Goal: Task Accomplishment & Management: Manage account settings

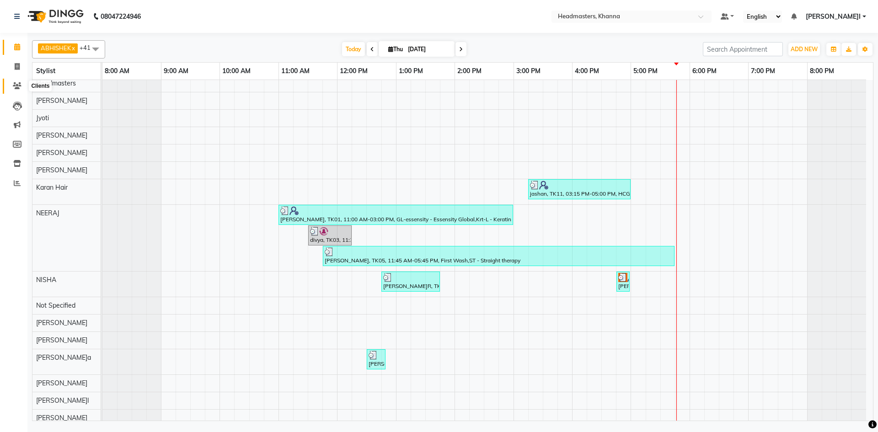
click at [10, 82] on span at bounding box center [17, 86] width 16 height 11
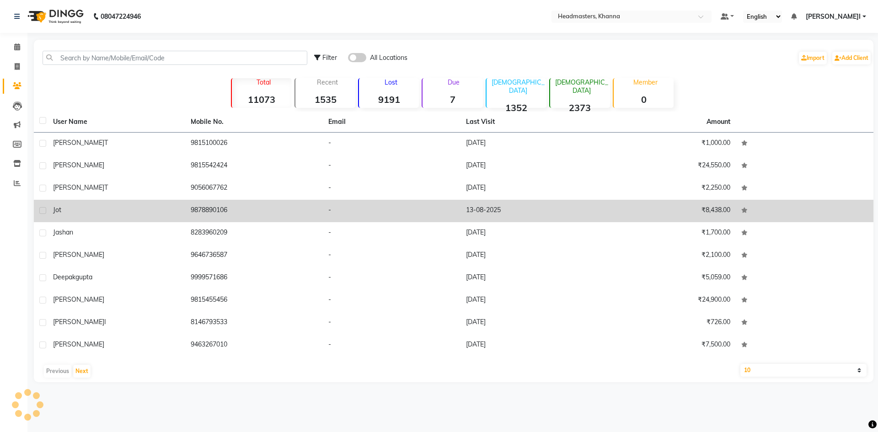
click at [129, 209] on div "jot" at bounding box center [116, 210] width 127 height 10
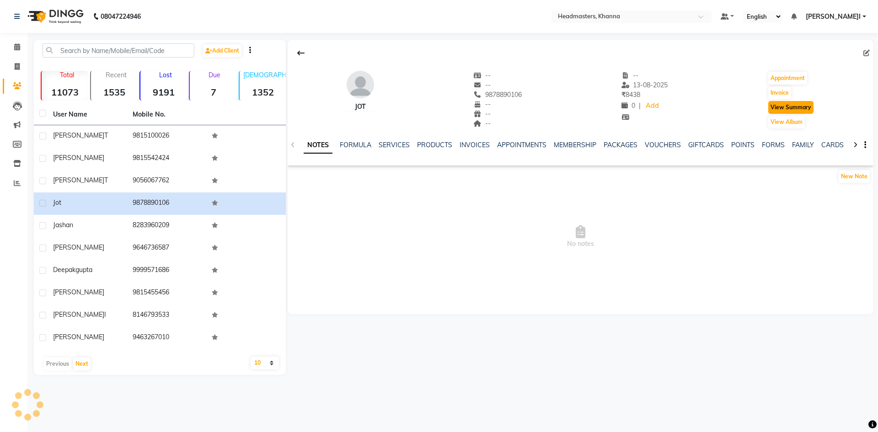
click at [800, 107] on button "View Summary" at bounding box center [790, 107] width 45 height 13
click at [791, 108] on button "View Summary" at bounding box center [790, 107] width 45 height 13
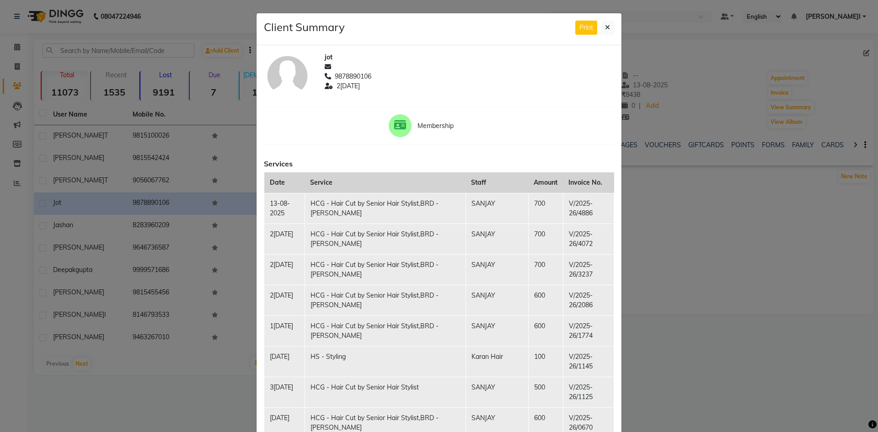
click at [611, 25] on div "Client Summary Print" at bounding box center [438, 29] width 365 height 32
click at [612, 23] on div "Client Summary Print" at bounding box center [438, 29] width 365 height 32
click at [607, 24] on button at bounding box center [607, 28] width 13 height 14
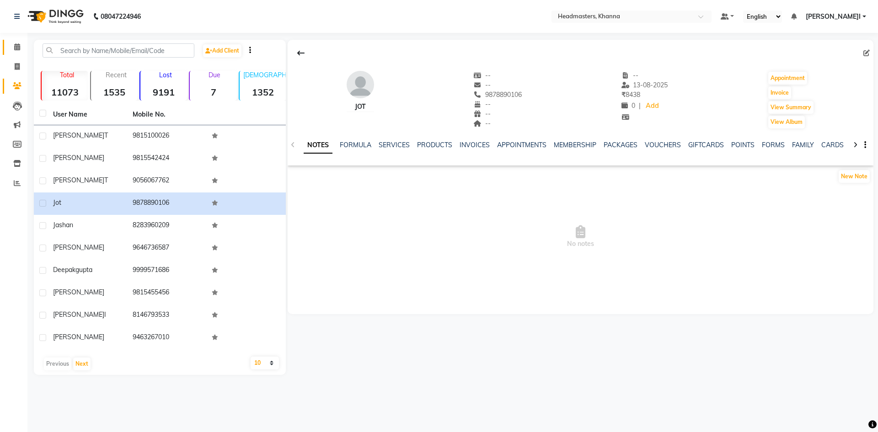
click at [11, 41] on link "Calendar" at bounding box center [14, 47] width 22 height 15
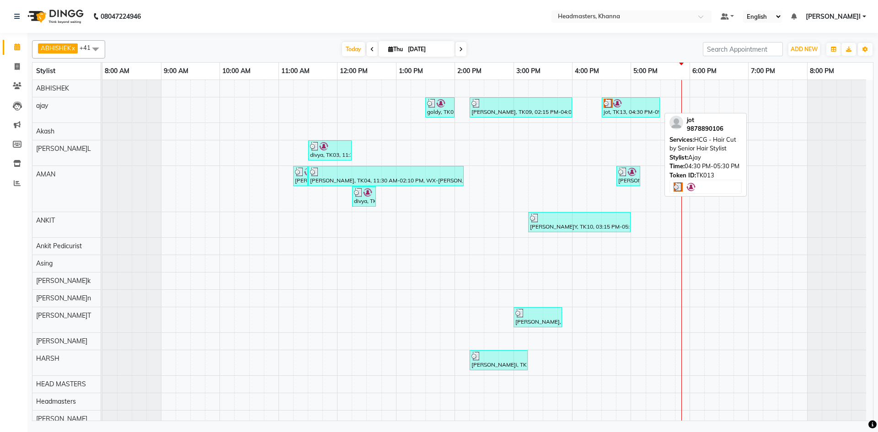
click at [612, 101] on img at bounding box center [607, 103] width 9 height 9
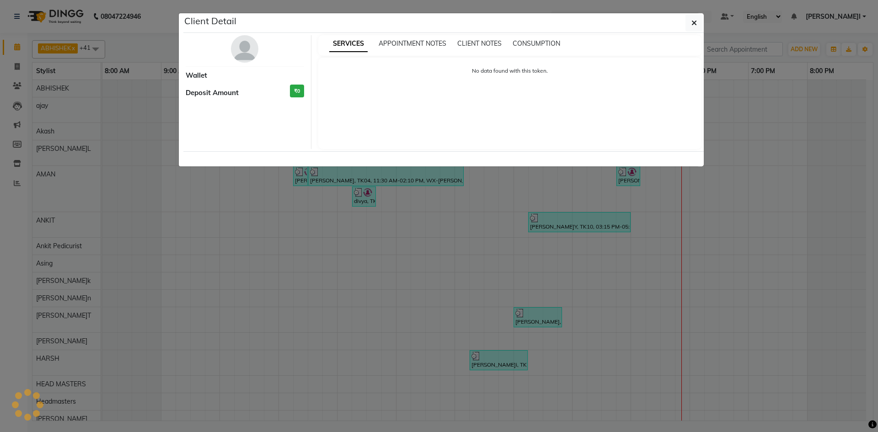
select select "3"
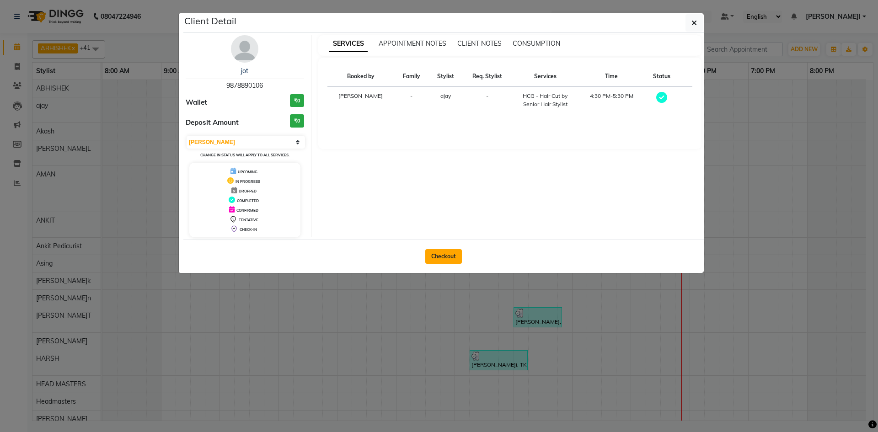
click at [437, 258] on button "Checkout" at bounding box center [443, 256] width 37 height 15
select select "service"
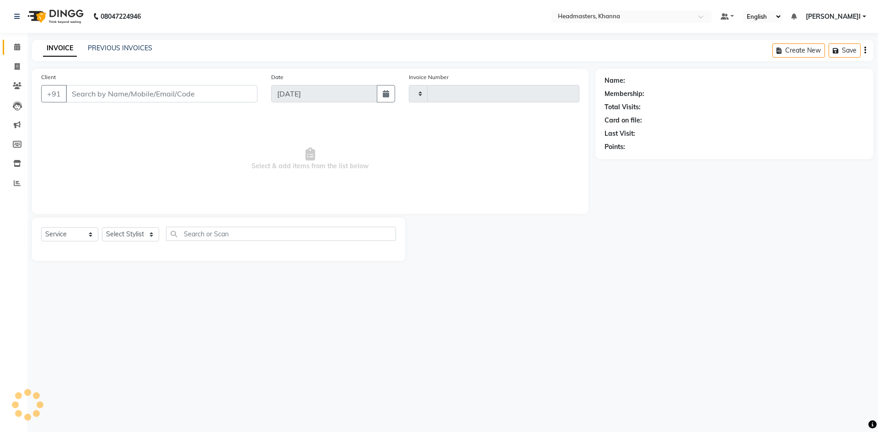
type input "5576"
select select "7138"
type input "9878890106"
select select "60819"
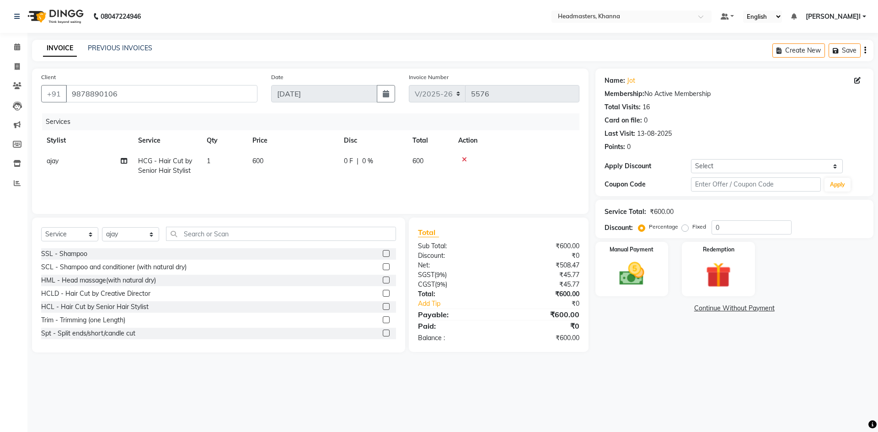
click at [251, 179] on td "600" at bounding box center [292, 166] width 91 height 30
select select "60819"
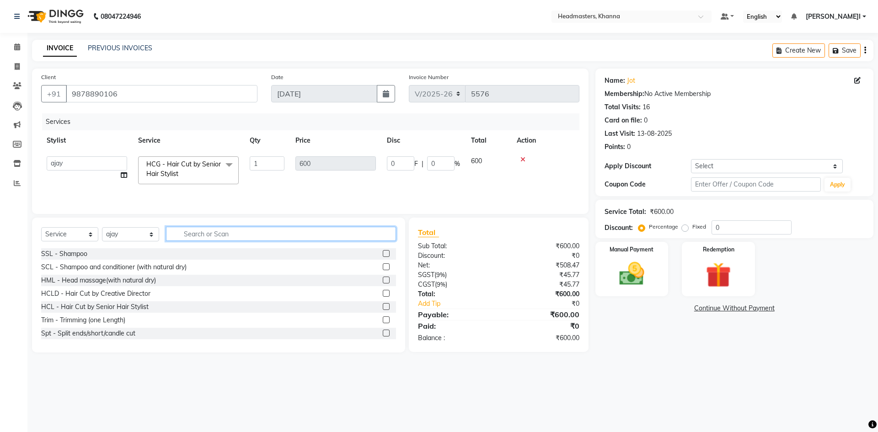
click at [186, 228] on input "text" at bounding box center [281, 234] width 230 height 14
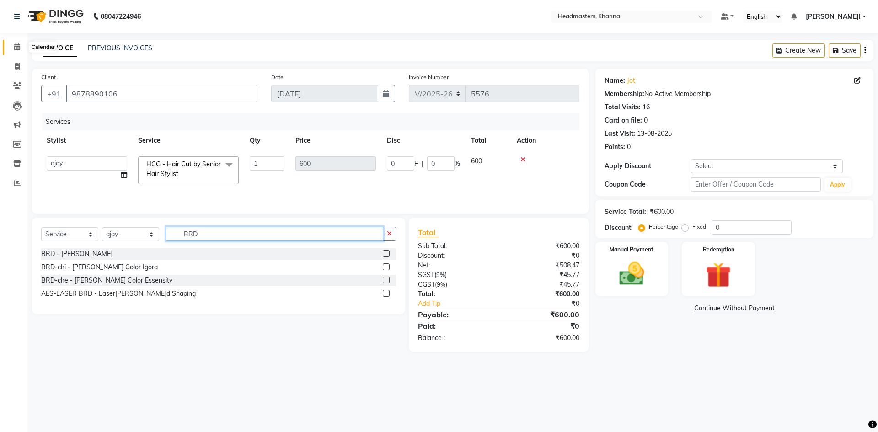
type input "BRD"
click at [21, 46] on span at bounding box center [17, 47] width 16 height 11
click at [20, 50] on icon at bounding box center [17, 46] width 6 height 7
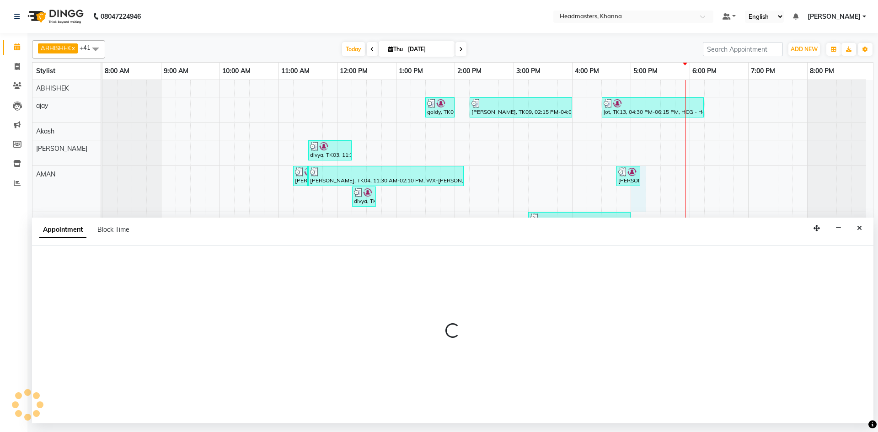
click at [66, 268] on div at bounding box center [452, 334] width 841 height 177
select select "60844"
select select "1020"
select select "tentative"
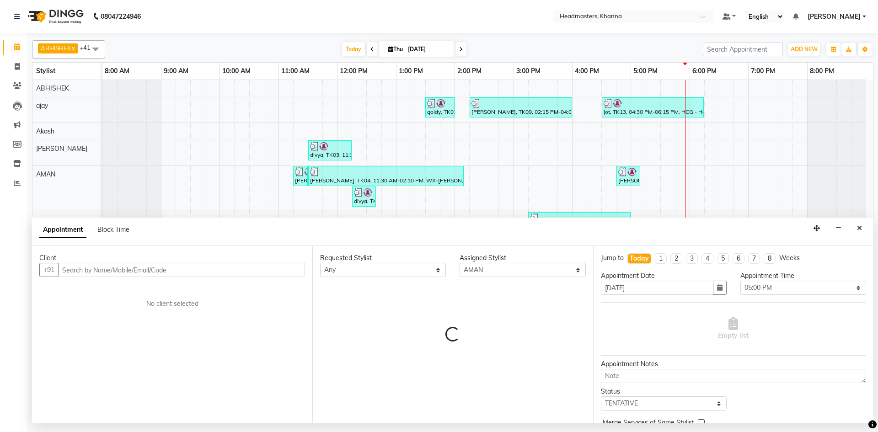
click at [97, 264] on input "text" at bounding box center [181, 270] width 247 height 14
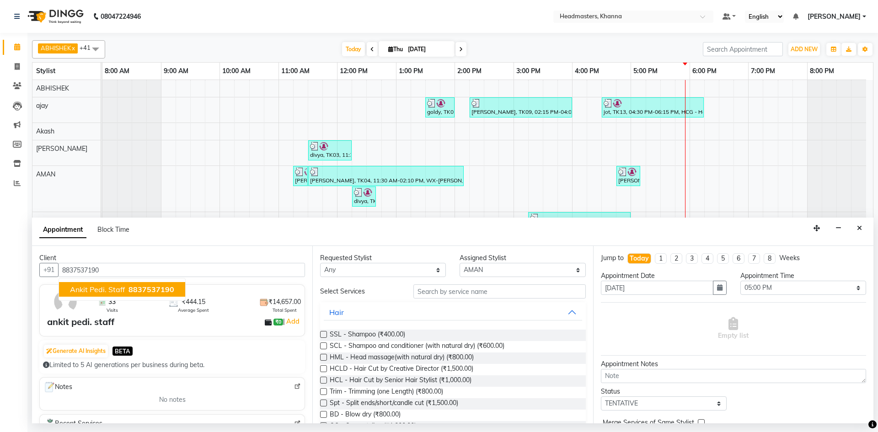
click at [92, 284] on ngb-typeahead-window "ankit pedi. staff 8837537190" at bounding box center [122, 289] width 127 height 23
click at [92, 286] on span "ankit pedi. staff" at bounding box center [97, 289] width 55 height 9
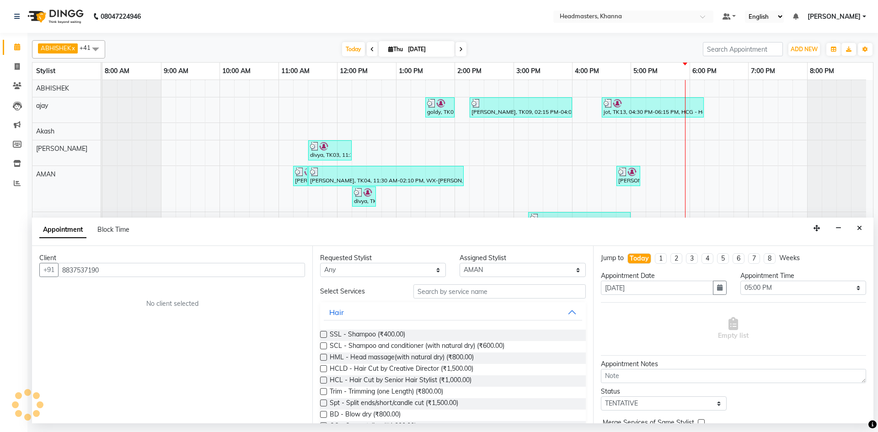
type input "8837537190"
click at [505, 267] on select "Select ABHISHEK ajay Akash AKHIL AMAN AMAN (NAILS) ANKIT Ankit Pedicurist Asing…" at bounding box center [522, 270] width 126 height 14
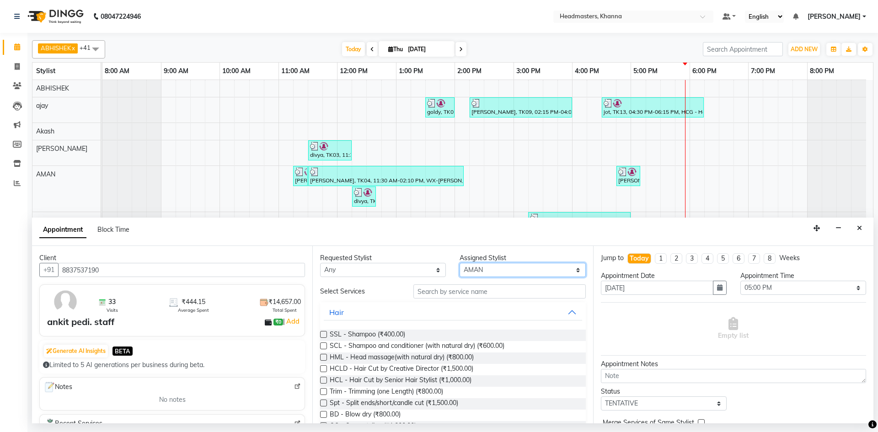
select select "60819"
drag, startPoint x: 505, startPoint y: 267, endPoint x: 469, endPoint y: 268, distance: 35.7
click at [505, 267] on select "Select ABHISHEK ajay Akash AKHIL AMAN AMAN (NAILS) ANKIT Ankit Pedicurist Asing…" at bounding box center [522, 270] width 126 height 14
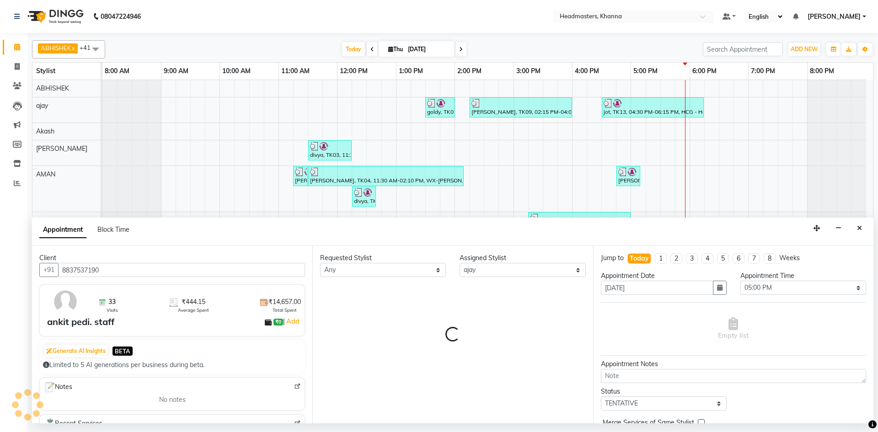
click at [454, 288] on div "Requested Stylist Any ABHISHEK ajay Akash AKHIL AMAN AMAN (NAILS) ANKIT Ankit P…" at bounding box center [452, 334] width 280 height 177
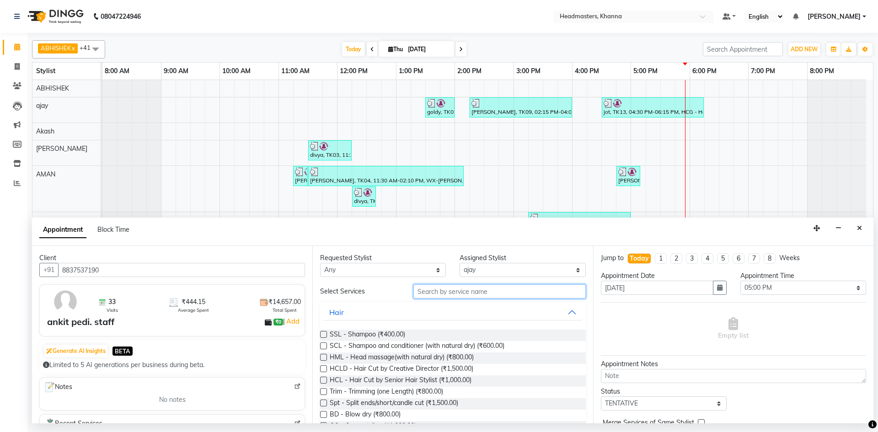
click at [450, 288] on input "text" at bounding box center [499, 291] width 172 height 14
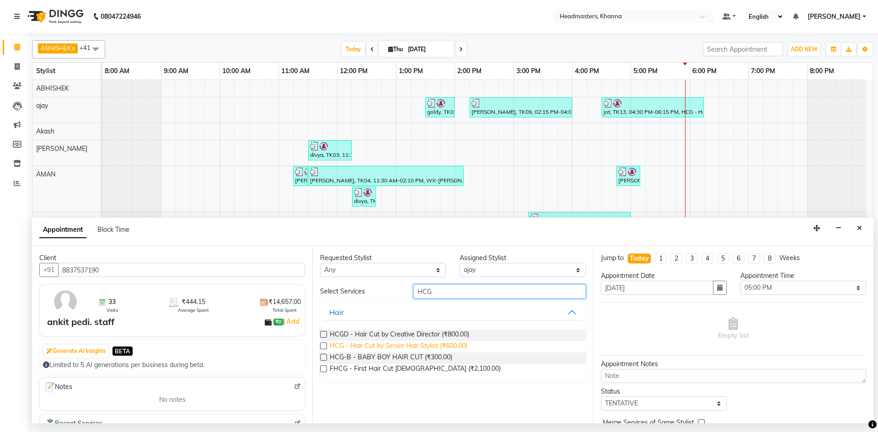
type input "HCG"
click at [448, 346] on span "HCG - Hair Cut by Senior Hair Stylist (₹600.00)" at bounding box center [399, 346] width 138 height 11
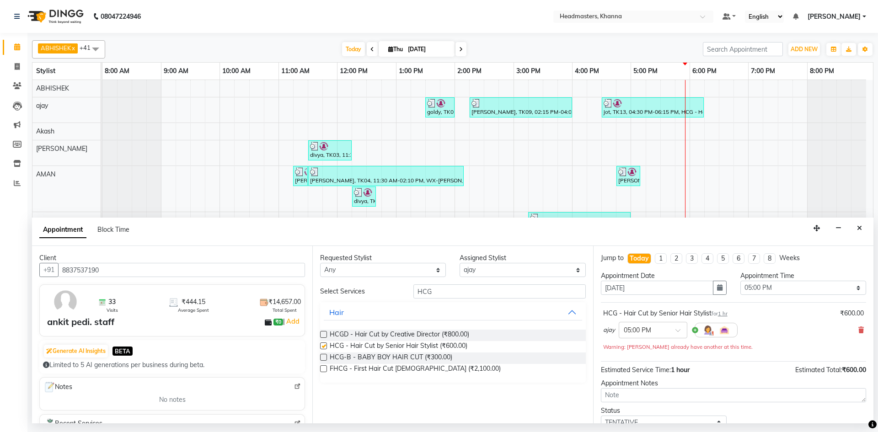
checkbox input "false"
click at [808, 280] on div "Appointment Time" at bounding box center [803, 276] width 126 height 10
click at [803, 291] on select "Select 09:00 AM 09:15 AM 09:30 AM 09:45 AM 10:00 AM 10:15 AM 10:30 AM 10:45 AM …" at bounding box center [803, 288] width 126 height 14
select select "1080"
click at [740, 281] on select "Select 09:00 AM 09:15 AM 09:30 AM 09:45 AM 10:00 AM 10:15 AM 10:30 AM 10:45 AM …" at bounding box center [803, 288] width 126 height 14
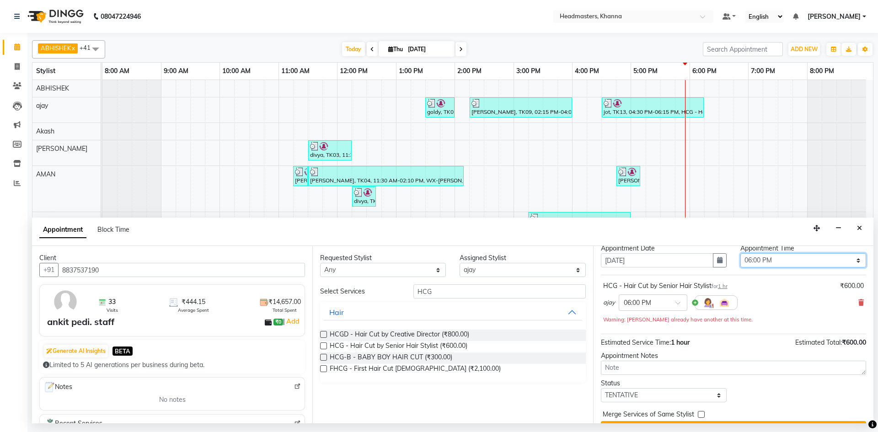
scroll to position [49, 0]
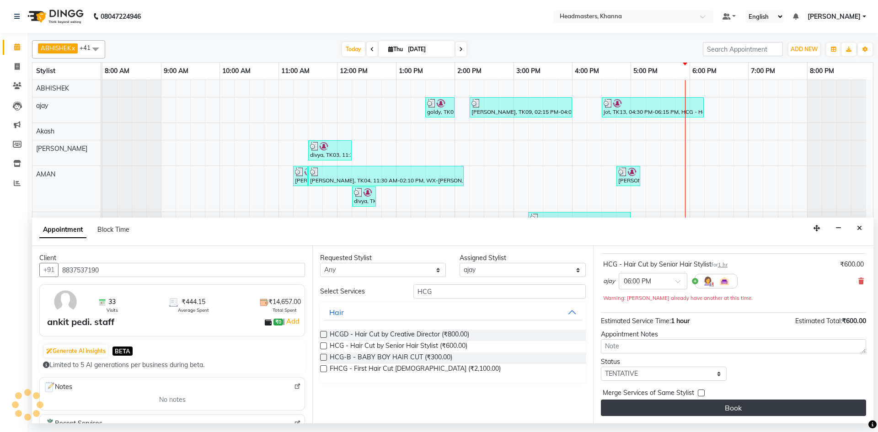
click at [750, 411] on button "Book" at bounding box center [733, 408] width 265 height 16
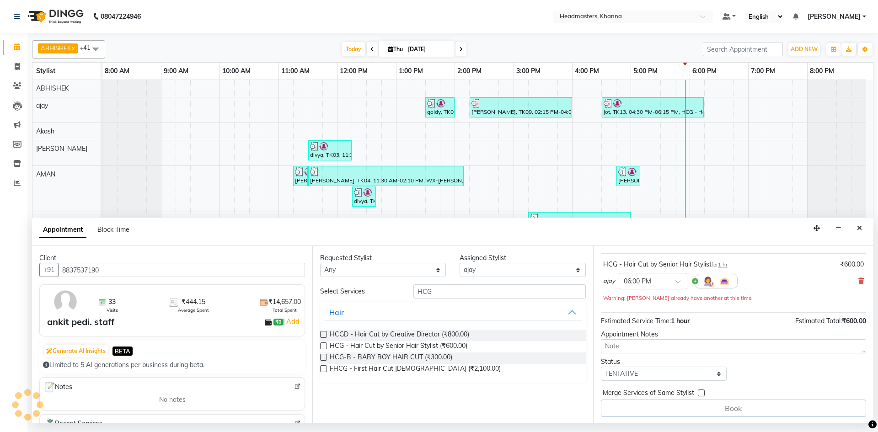
scroll to position [0, 0]
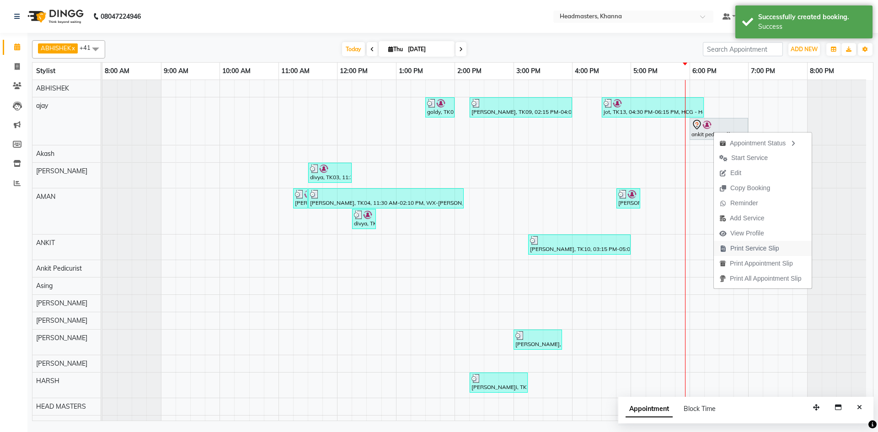
click at [750, 250] on span "Print Service Slip" at bounding box center [754, 249] width 49 height 10
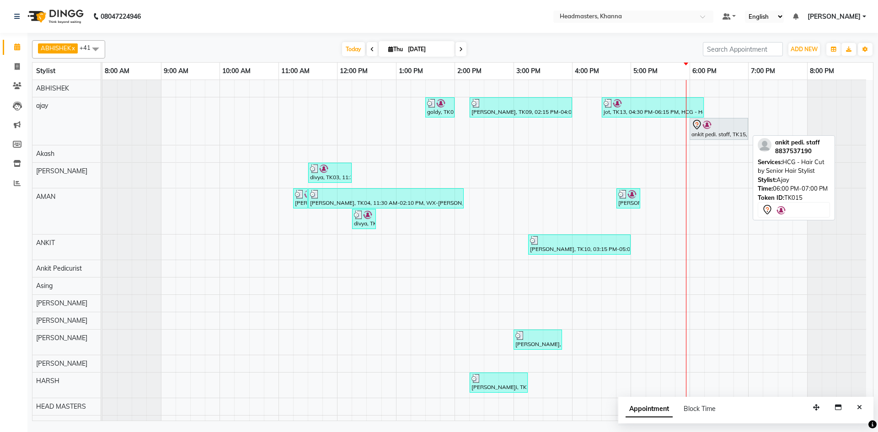
drag, startPoint x: 288, startPoint y: 46, endPoint x: 287, endPoint y: 53, distance: 6.9
click at [288, 46] on div "Today Thu 04-09-2025" at bounding box center [404, 50] width 588 height 14
select select "60805"
select select "tentative"
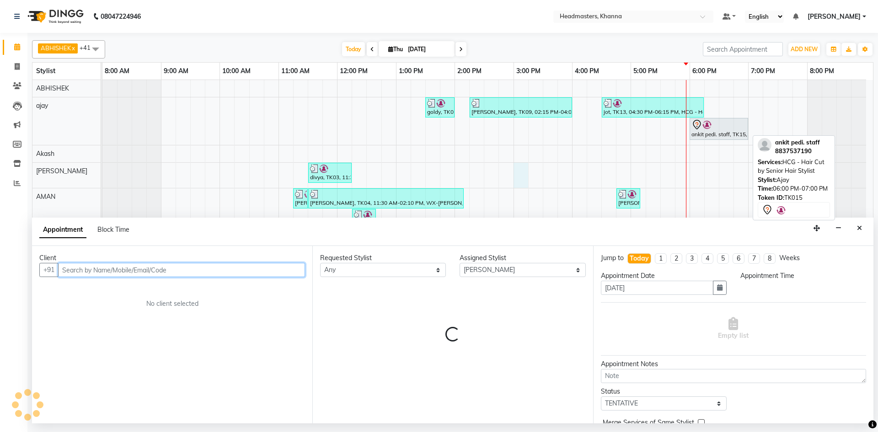
select select "900"
click at [93, 268] on input "text" at bounding box center [181, 270] width 247 height 14
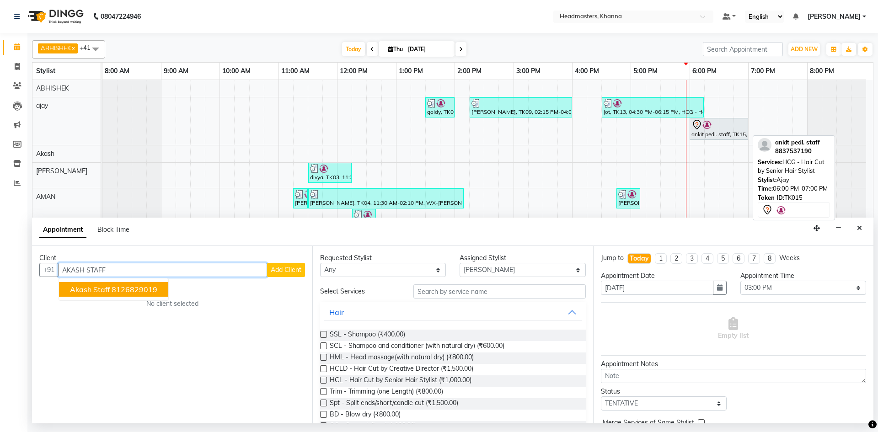
click at [102, 291] on span "akash staff" at bounding box center [90, 289] width 40 height 9
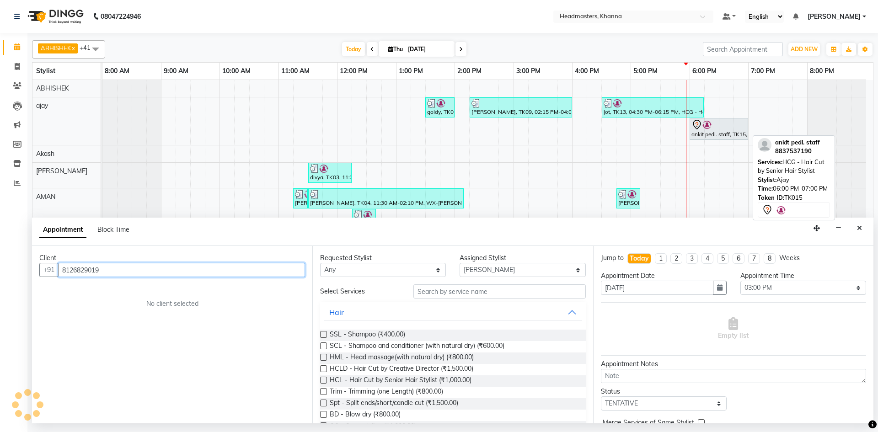
type input "8126829019"
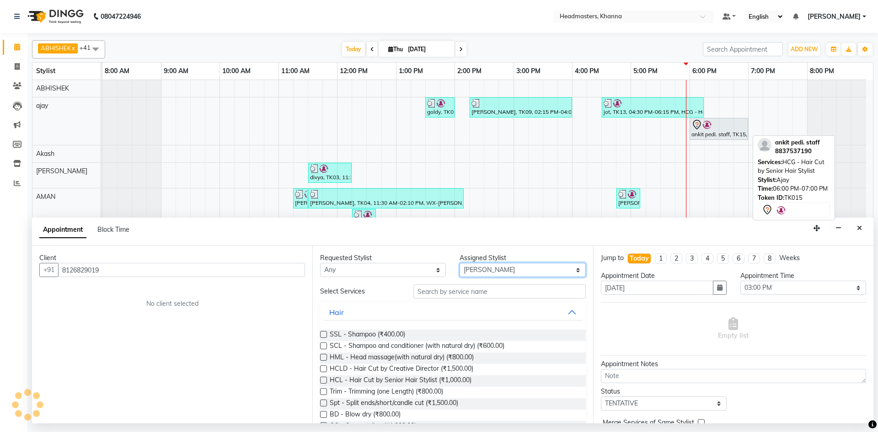
click at [475, 273] on select "Select ABHISHEK ajay Akash AKHIL AMAN AMAN (NAILS) ANKIT Ankit Pedicurist Asing…" at bounding box center [522, 270] width 126 height 14
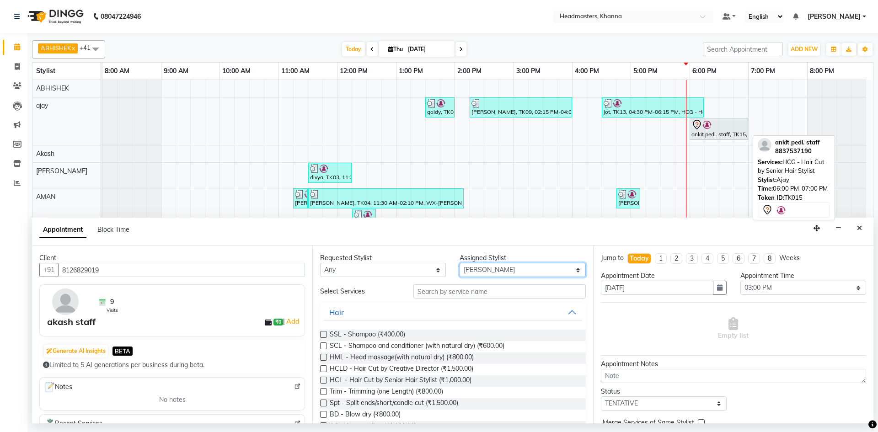
select select "60812"
click at [469, 273] on select "Select ABHISHEK ajay Akash AKHIL AMAN AMAN (NAILS) ANKIT Ankit Pedicurist Asing…" at bounding box center [522, 270] width 126 height 14
click at [447, 288] on input "text" at bounding box center [499, 291] width 172 height 14
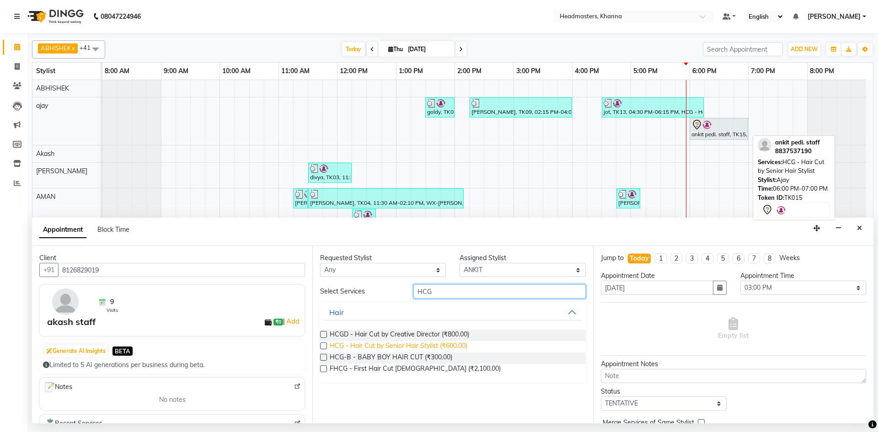
type input "HCG"
click at [425, 345] on span "HCG - Hair Cut by Senior Hair Stylist (₹600.00)" at bounding box center [399, 346] width 138 height 11
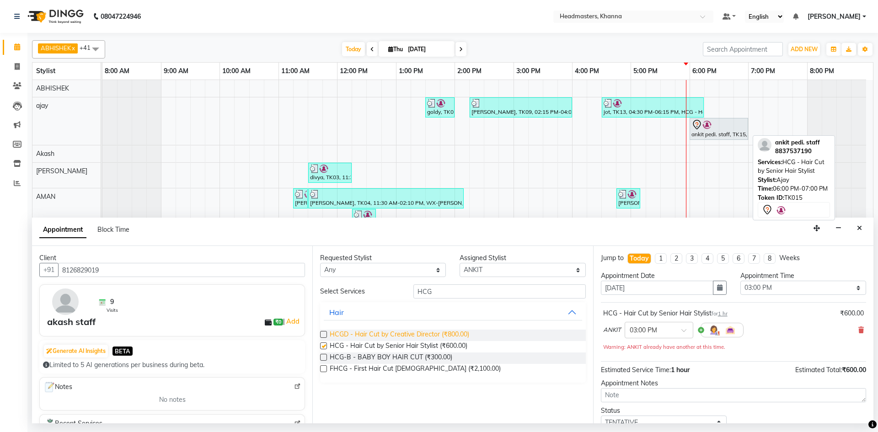
checkbox input "false"
click at [765, 284] on select "Select 09:00 AM 09:15 AM 09:30 AM 09:45 AM 10:00 AM 10:15 AM 10:30 AM 10:45 AM …" at bounding box center [803, 288] width 126 height 14
select select "1080"
click at [740, 281] on select "Select 09:00 AM 09:15 AM 09:30 AM 09:45 AM 10:00 AM 10:15 AM 10:30 AM 10:45 AM …" at bounding box center [803, 288] width 126 height 14
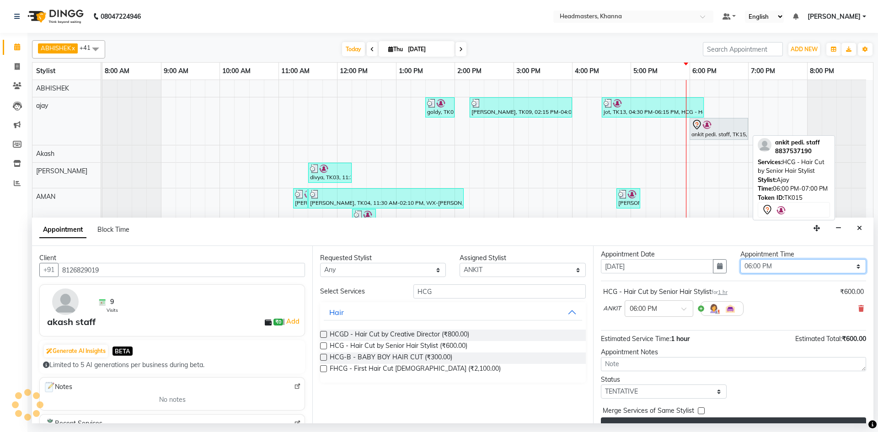
scroll to position [39, 0]
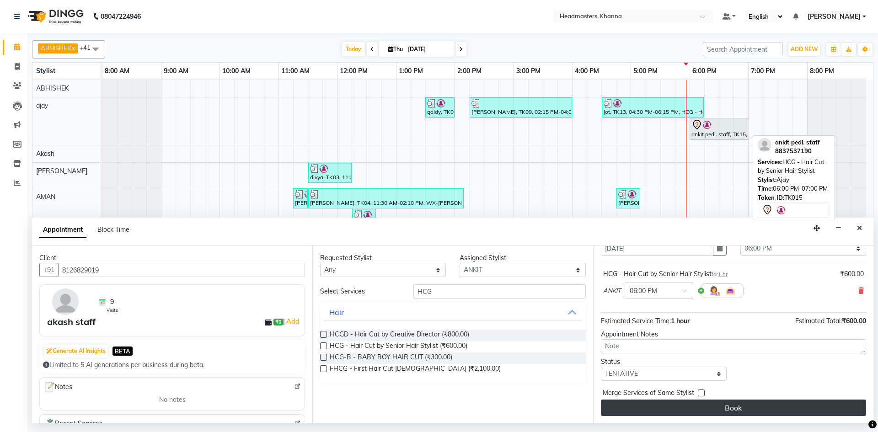
click at [744, 408] on button "Book" at bounding box center [733, 408] width 265 height 16
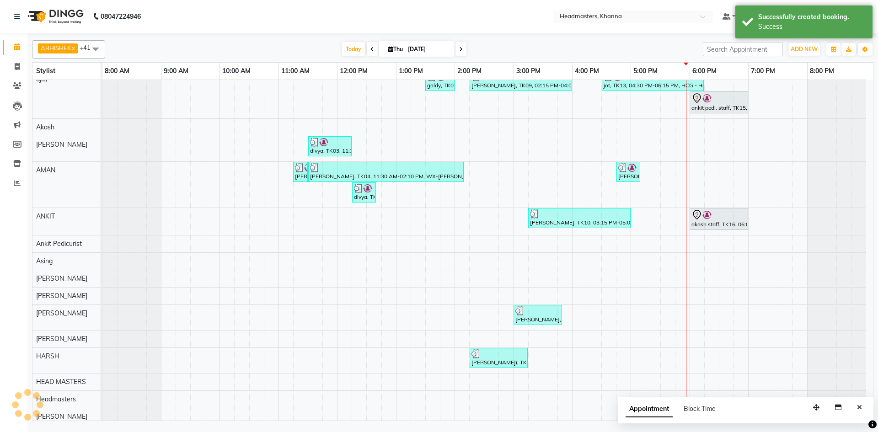
scroll to position [46, 0]
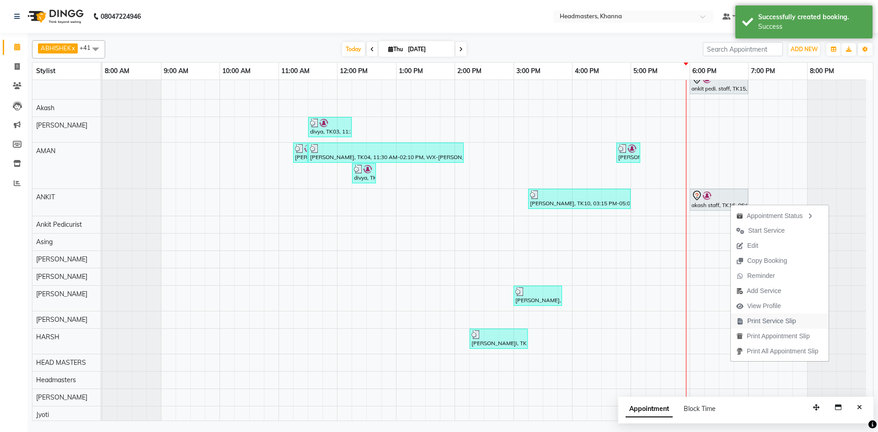
click at [763, 322] on span "Print Service Slip" at bounding box center [771, 321] width 49 height 10
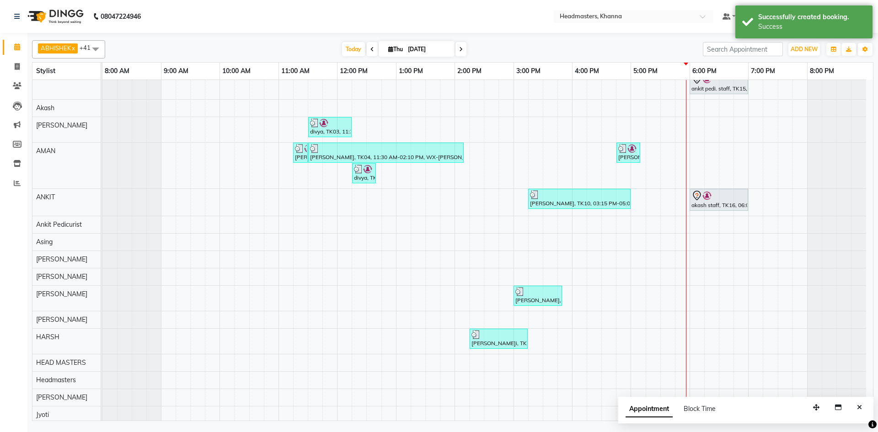
click at [253, 18] on nav "08047224946 Select Location × Headmasters, Khanna Default Panel My Panel Englis…" at bounding box center [439, 16] width 878 height 33
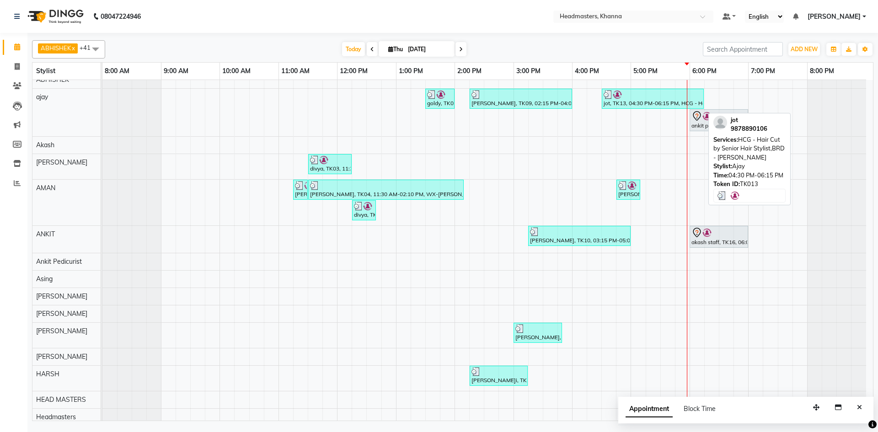
scroll to position [0, 0]
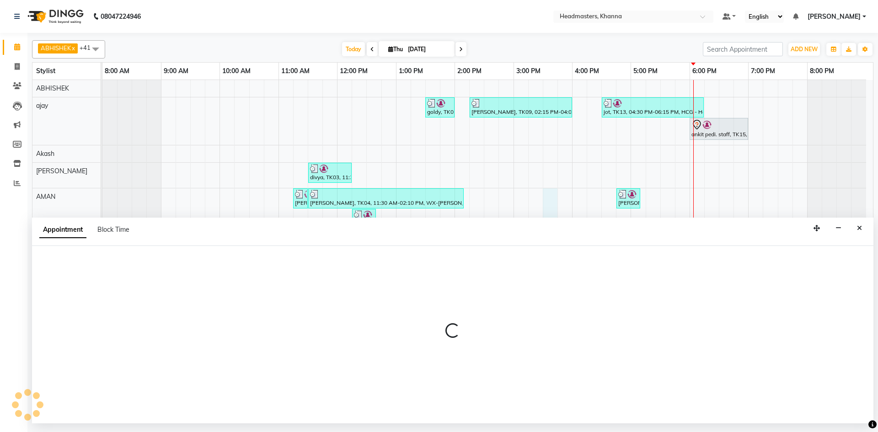
select select "60844"
select select "930"
select select "tentative"
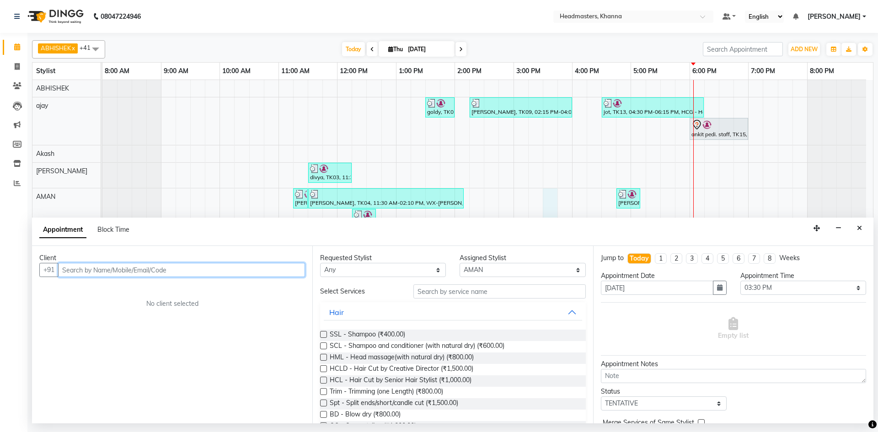
click at [117, 270] on input "text" at bounding box center [181, 270] width 247 height 14
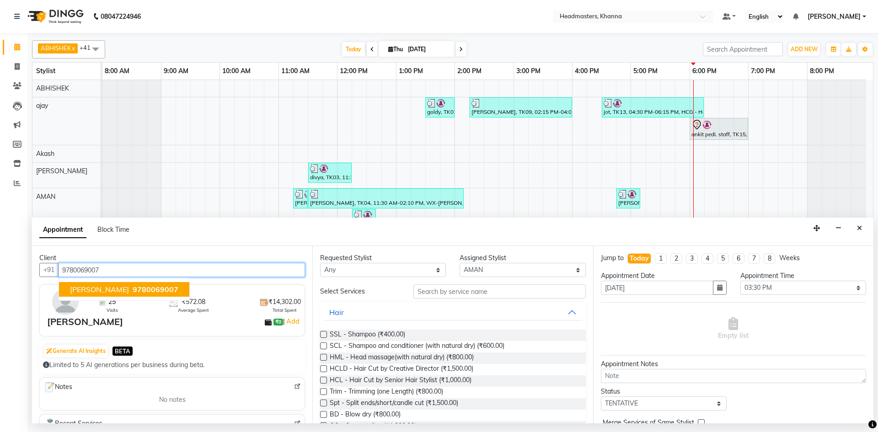
click at [105, 289] on span "sunny benipal" at bounding box center [99, 289] width 59 height 9
type input "9780069007"
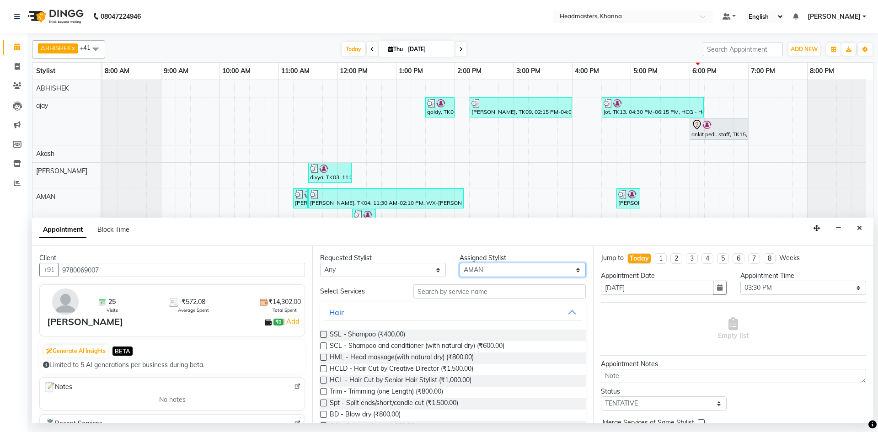
click at [493, 268] on select "Select ABHISHEK ajay Akash AKHIL AMAN AMAN (NAILS) ANKIT Ankit Pedicurist Asing…" at bounding box center [522, 270] width 126 height 14
select select "60812"
click at [482, 289] on input "text" at bounding box center [499, 291] width 172 height 14
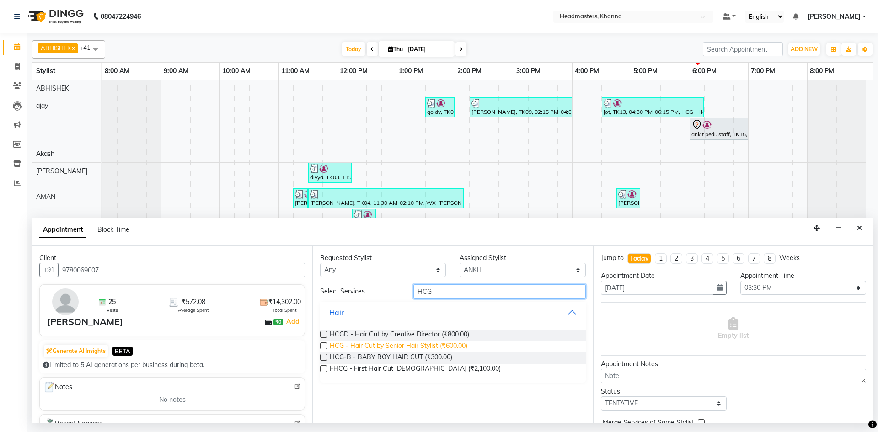
type input "HCG"
click at [450, 346] on span "HCG - Hair Cut by Senior Hair Stylist (₹600.00)" at bounding box center [399, 346] width 138 height 11
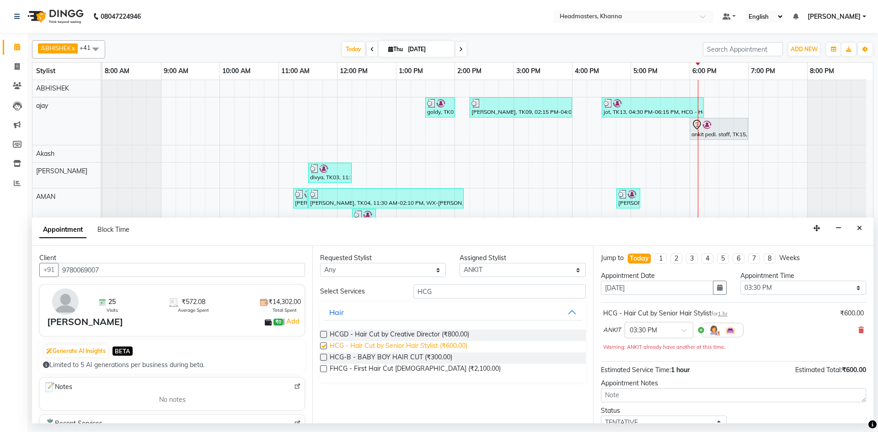
checkbox input "false"
click at [795, 291] on select "Select 09:00 AM 09:15 AM 09:30 AM 09:45 AM 10:00 AM 10:15 AM 10:30 AM 10:45 AM …" at bounding box center [803, 288] width 126 height 14
select select "1095"
click at [740, 281] on select "Select 09:00 AM 09:15 AM 09:30 AM 09:45 AM 10:00 AM 10:15 AM 10:30 AM 10:45 AM …" at bounding box center [803, 288] width 126 height 14
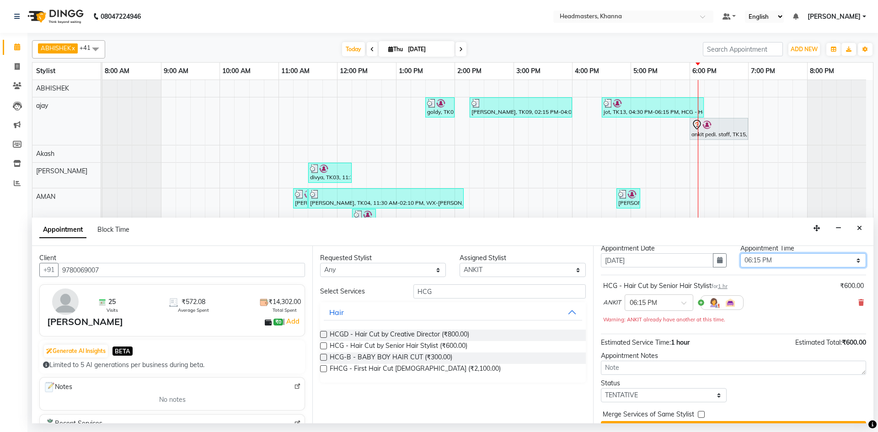
scroll to position [49, 0]
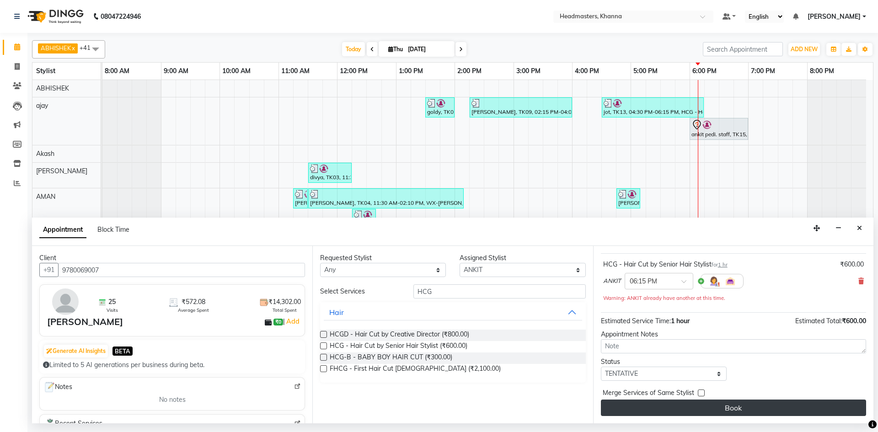
click at [744, 405] on button "Book" at bounding box center [733, 408] width 265 height 16
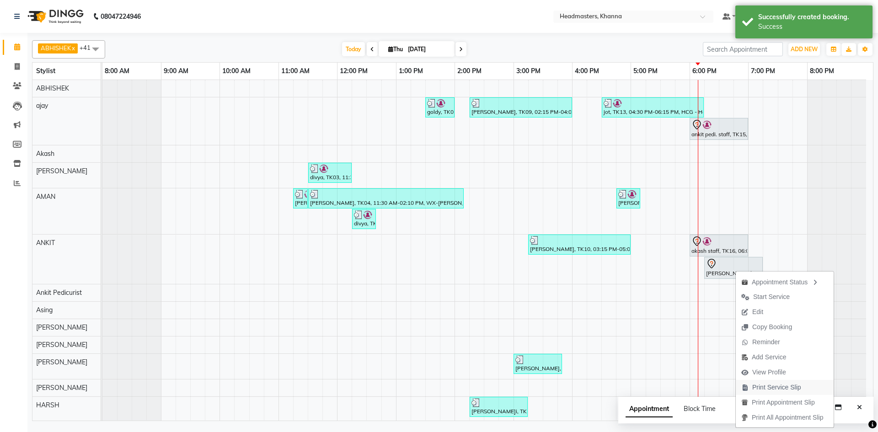
click at [768, 383] on span "Print Service Slip" at bounding box center [776, 388] width 49 height 10
click at [774, 385] on span "Print Service Slip" at bounding box center [780, 387] width 49 height 10
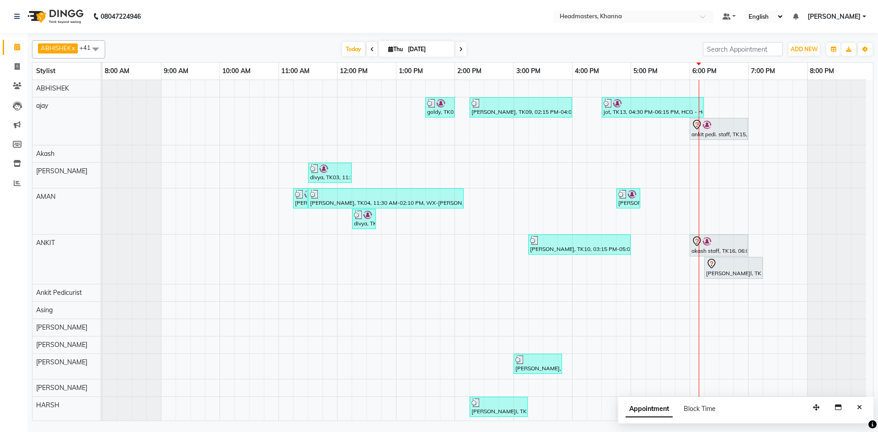
click at [203, 33] on div at bounding box center [452, 35] width 841 height 4
click at [209, 64] on div "9:00 AM" at bounding box center [190, 71] width 58 height 17
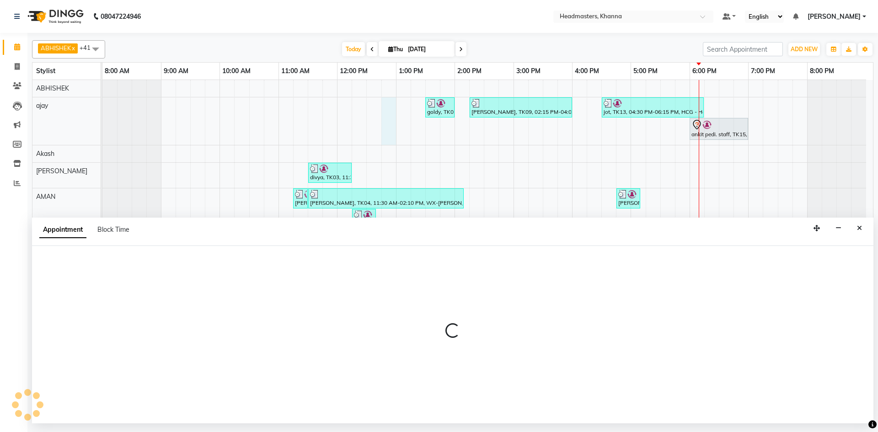
click at [93, 251] on div at bounding box center [452, 334] width 841 height 177
click at [91, 261] on div at bounding box center [452, 334] width 841 height 177
click at [107, 258] on div at bounding box center [452, 334] width 841 height 177
select select "60819"
select select "765"
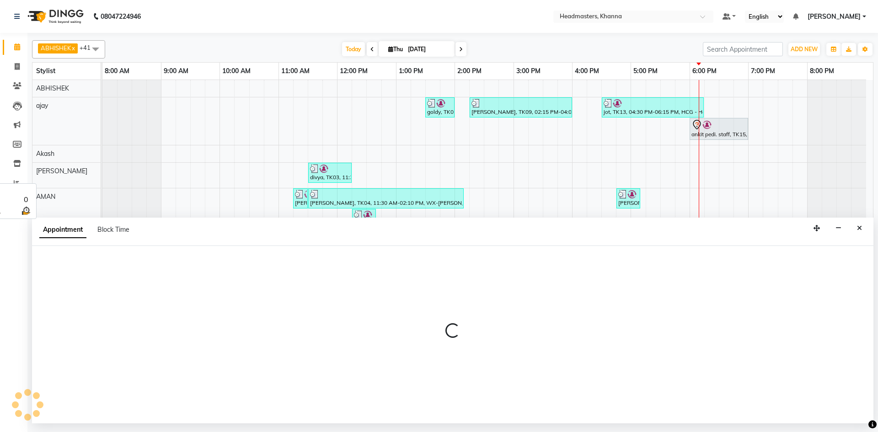
select select "tentative"
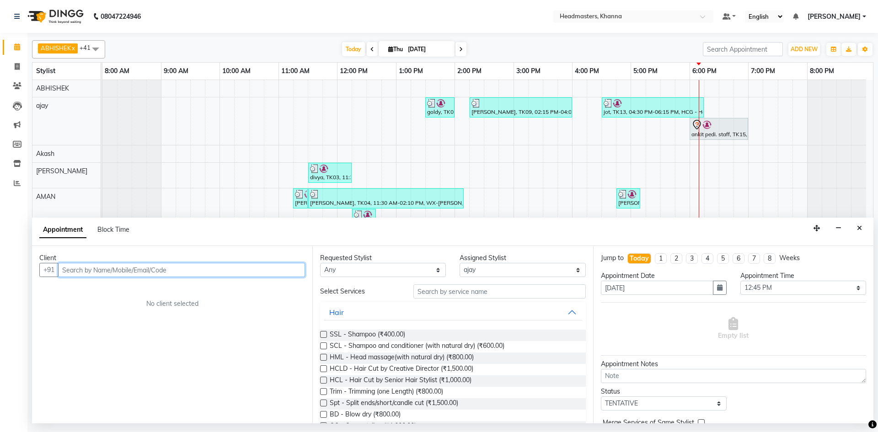
click at [119, 272] on input "text" at bounding box center [181, 270] width 247 height 14
type input "7889021832"
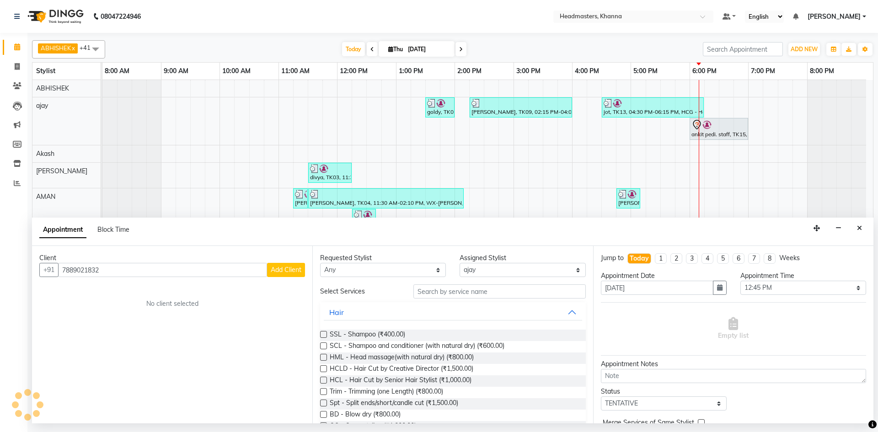
click at [285, 267] on span "Add Client" at bounding box center [286, 270] width 31 height 8
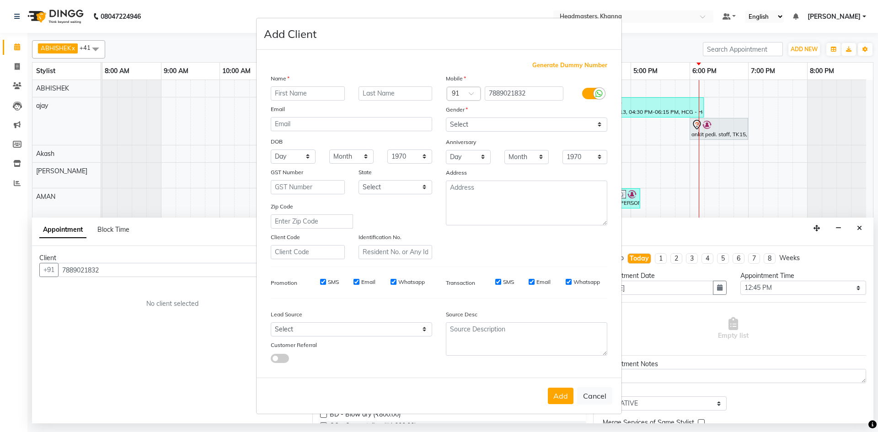
click at [325, 92] on input "text" at bounding box center [308, 93] width 74 height 14
type input "GURPREET"
click at [472, 122] on select "Select Male Female Other Prefer Not To Say" at bounding box center [526, 124] width 161 height 14
select select "male"
click at [446, 117] on select "Select Male Female Other Prefer Not To Say" at bounding box center [526, 124] width 161 height 14
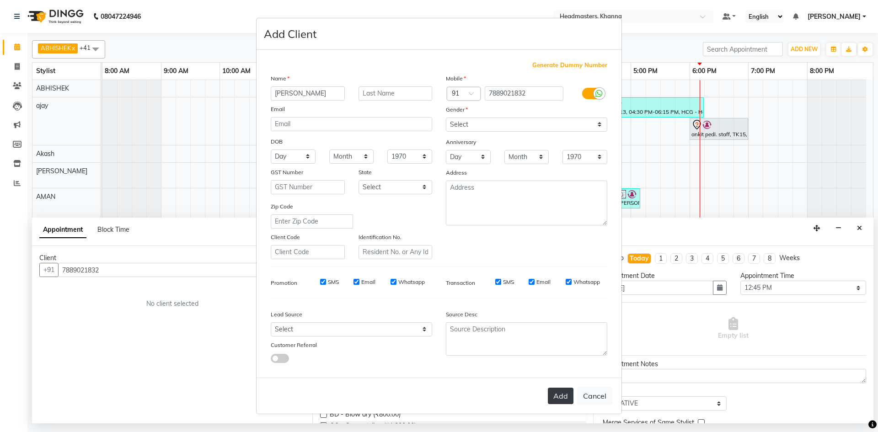
click at [570, 395] on button "Add" at bounding box center [561, 396] width 26 height 16
select select
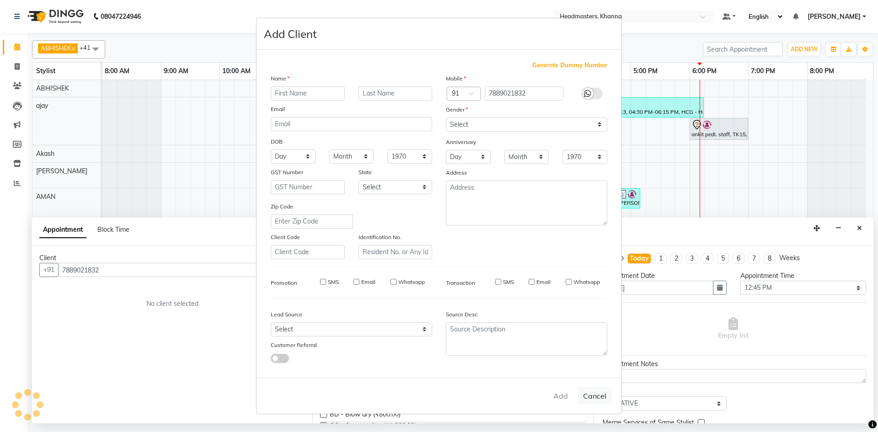
select select
checkbox input "false"
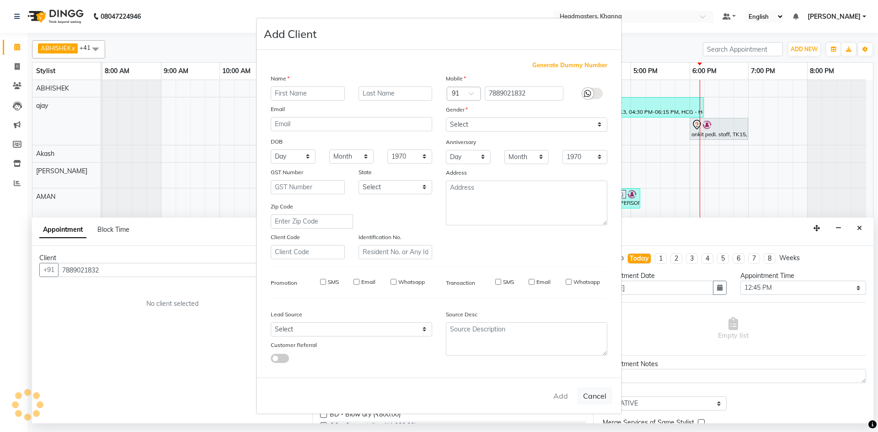
checkbox input "false"
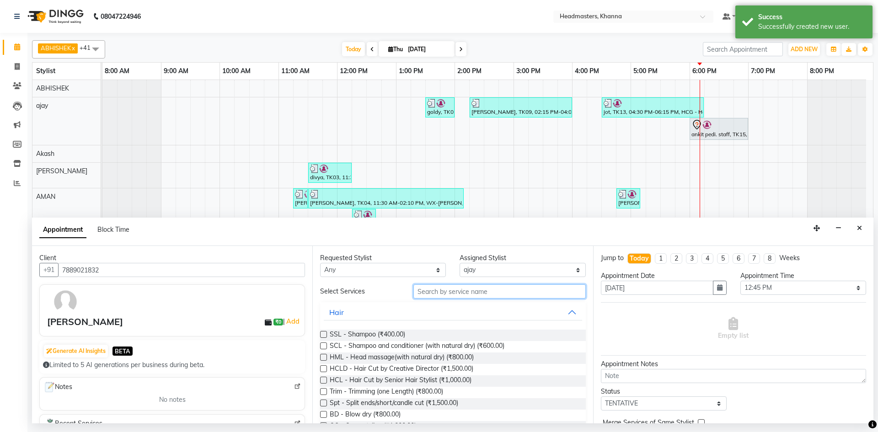
click at [465, 285] on input "text" at bounding box center [499, 291] width 172 height 14
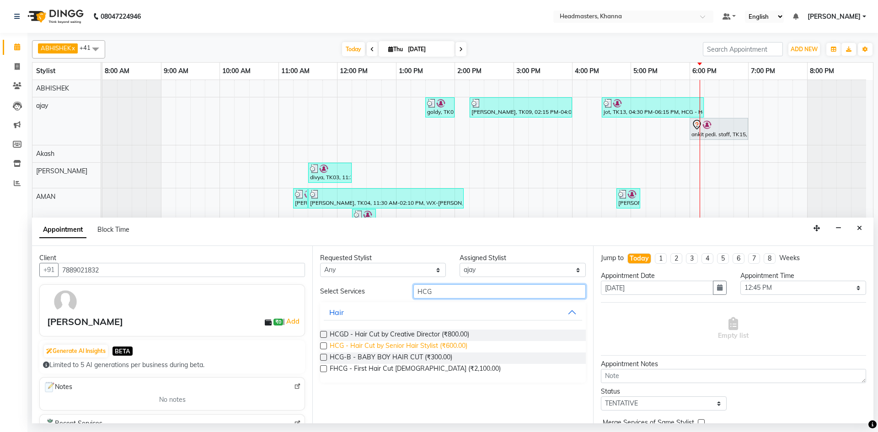
type input "HCG"
click at [460, 346] on span "HCG - Hair Cut by Senior Hair Stylist (₹600.00)" at bounding box center [399, 346] width 138 height 11
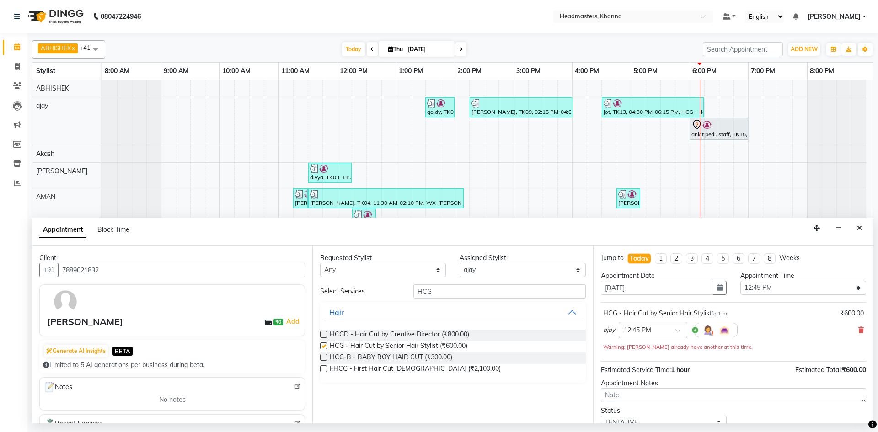
checkbox input "false"
click at [744, 283] on select "Select 09:00 AM 09:15 AM 09:30 AM 09:45 AM 10:00 AM 10:15 AM 10:30 AM 10:45 AM …" at bounding box center [803, 288] width 126 height 14
select select "1095"
click at [740, 281] on select "Select 09:00 AM 09:15 AM 09:30 AM 09:45 AM 10:00 AM 10:15 AM 10:30 AM 10:45 AM …" at bounding box center [803, 288] width 126 height 14
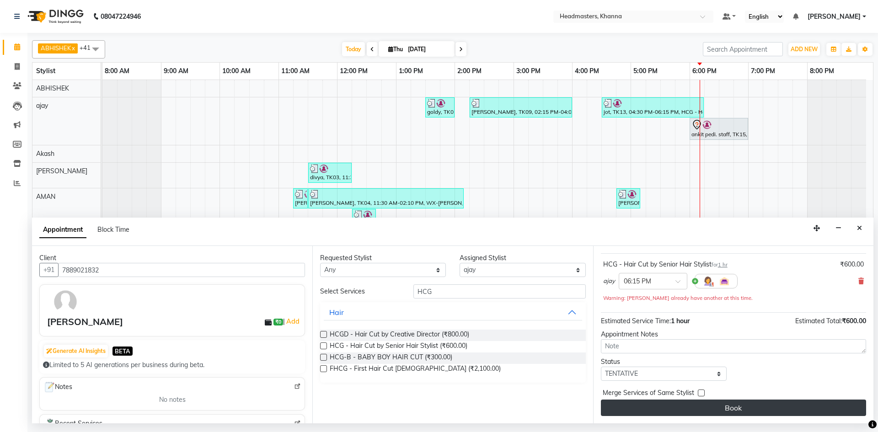
click at [727, 406] on button "Book" at bounding box center [733, 408] width 265 height 16
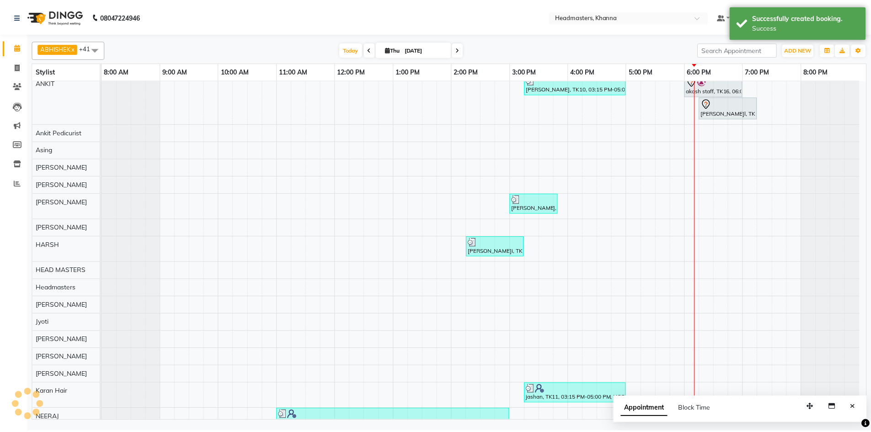
scroll to position [0, 0]
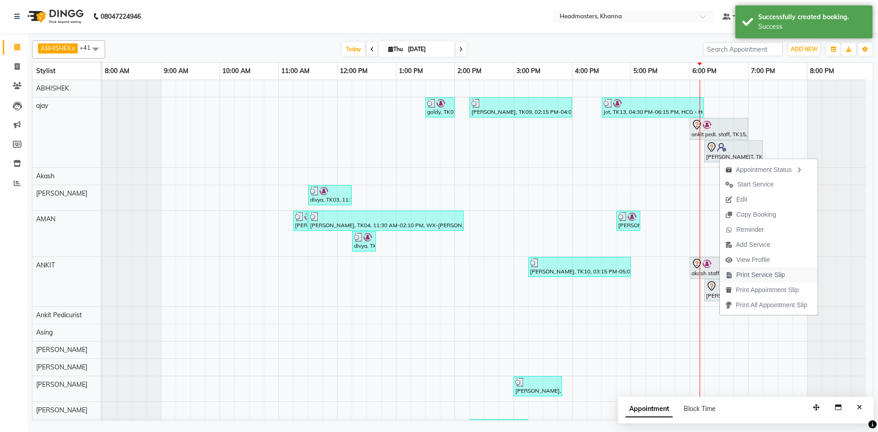
click at [752, 274] on span "Print Service Slip" at bounding box center [760, 275] width 49 height 10
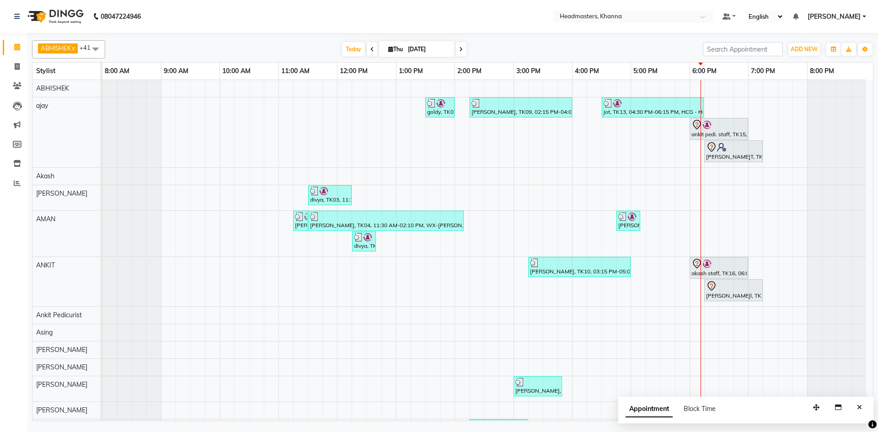
click at [252, 43] on div "Today Thu 04-09-2025" at bounding box center [404, 50] width 588 height 14
click at [708, 270] on div "akash staff, TK16, 06:00 PM-07:00 PM, HCG - Hair Cut by Senior Hair Stylist" at bounding box center [718, 267] width 57 height 19
select select "7"
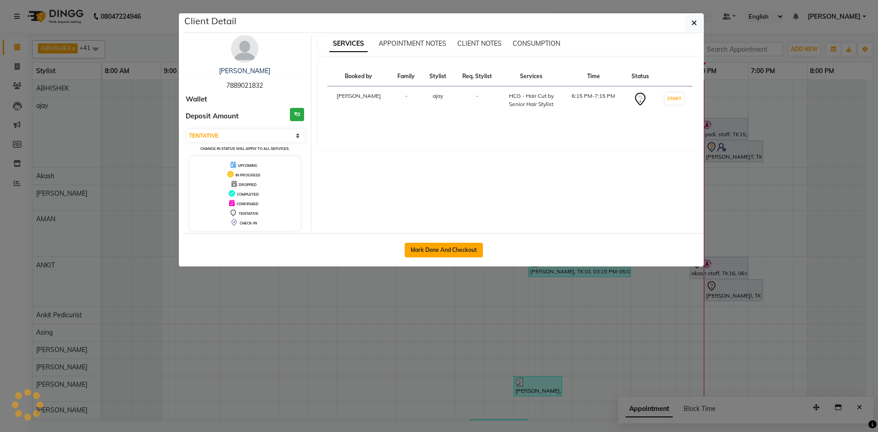
click at [467, 247] on button "Mark Done And Checkout" at bounding box center [444, 250] width 78 height 15
select select "service"
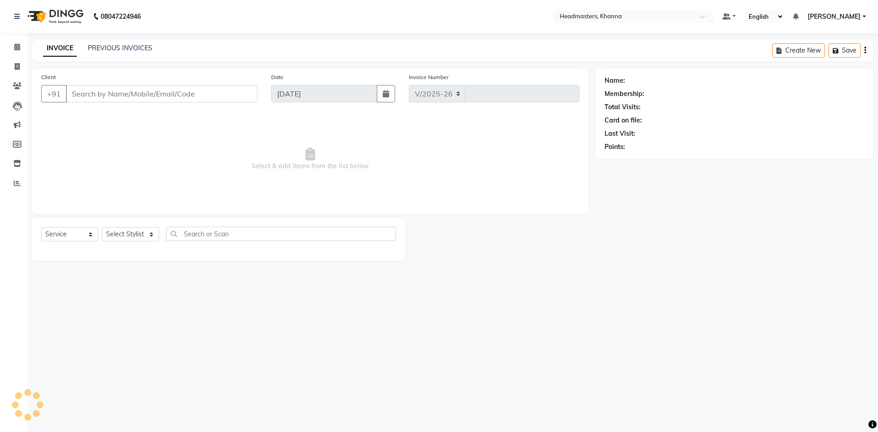
select select "7138"
type input "5577"
type input "7889021832"
select select "60819"
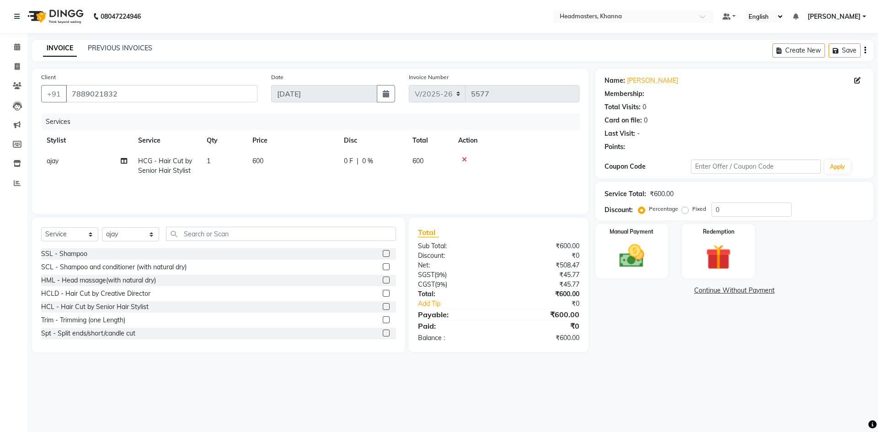
drag, startPoint x: 95, startPoint y: 173, endPoint x: 124, endPoint y: 173, distance: 29.7
click at [95, 173] on td "ajay" at bounding box center [86, 166] width 91 height 30
select select "60819"
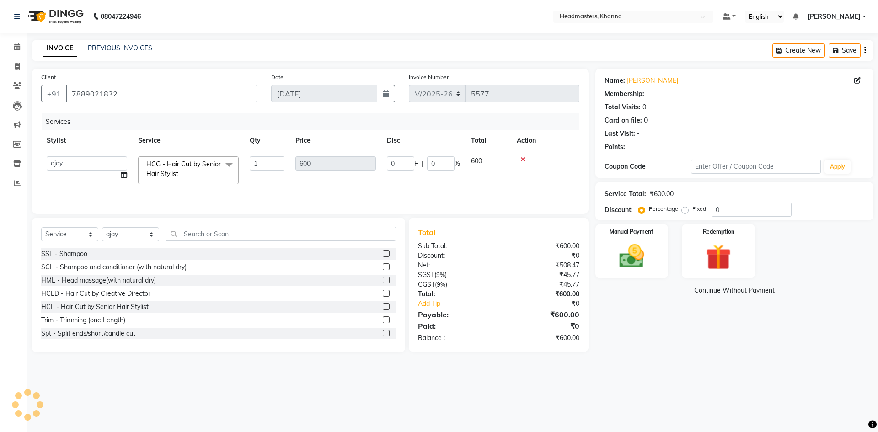
click at [171, 171] on span "HCG - Hair Cut by Senior Hair Stylist" at bounding box center [183, 169] width 75 height 18
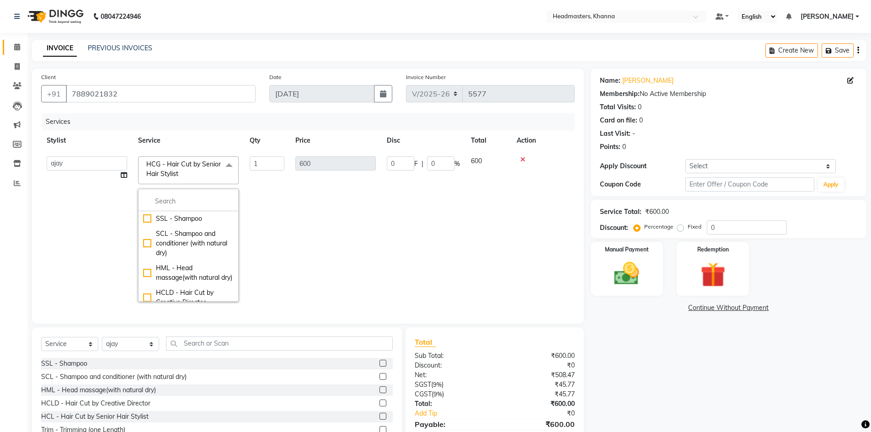
click at [19, 48] on icon at bounding box center [17, 46] width 6 height 7
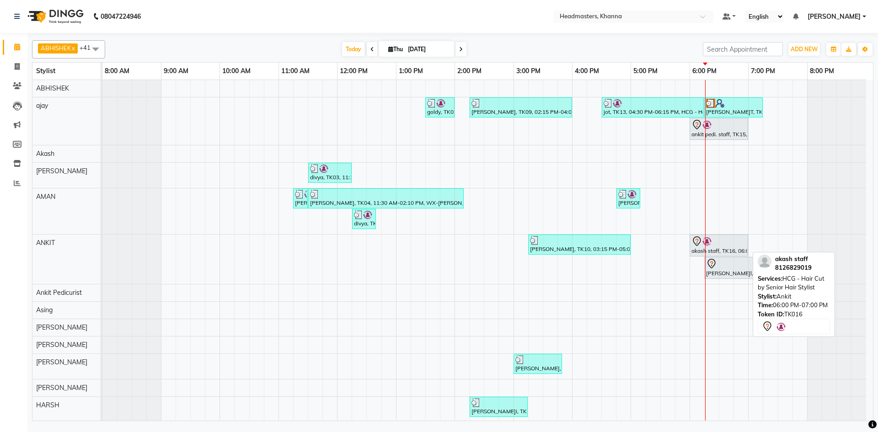
click at [704, 240] on img at bounding box center [706, 241] width 9 height 9
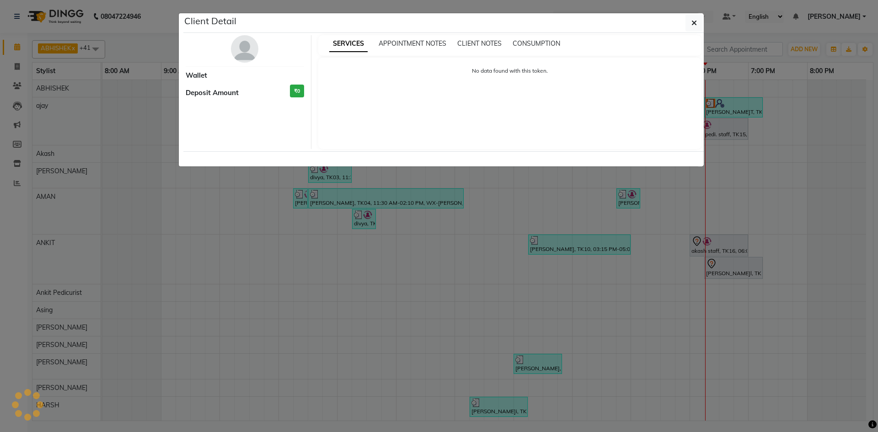
select select "7"
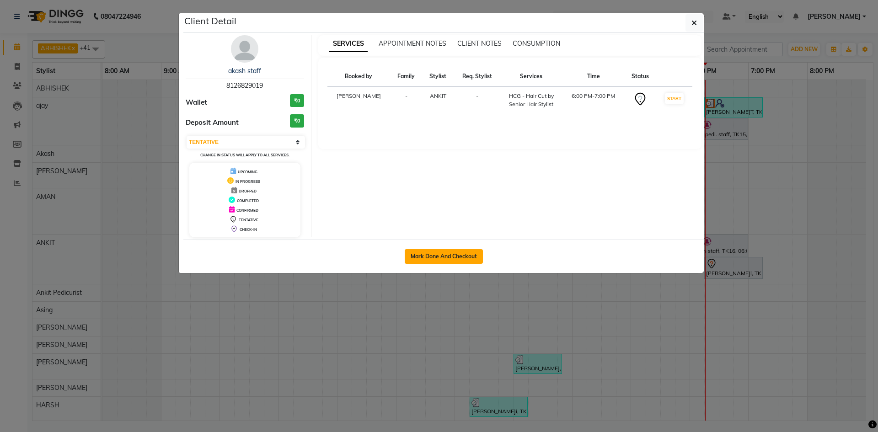
click at [419, 254] on button "Mark Done And Checkout" at bounding box center [444, 256] width 78 height 15
select select "service"
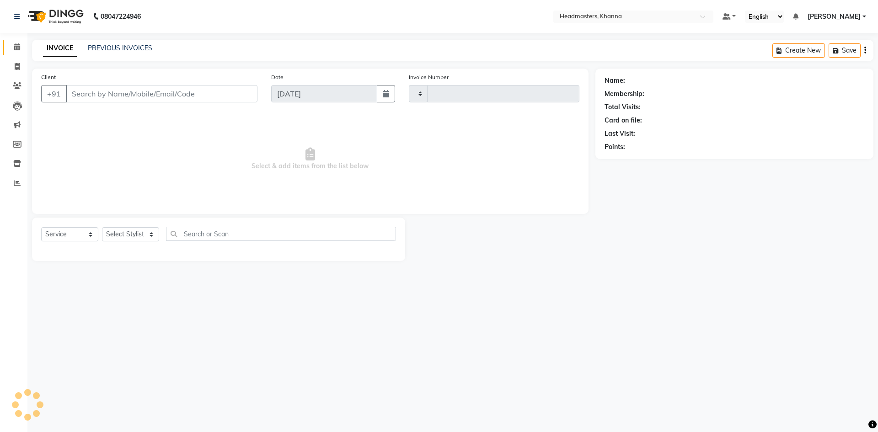
type input "5577"
select select "7138"
type input "8126829019"
select select "60812"
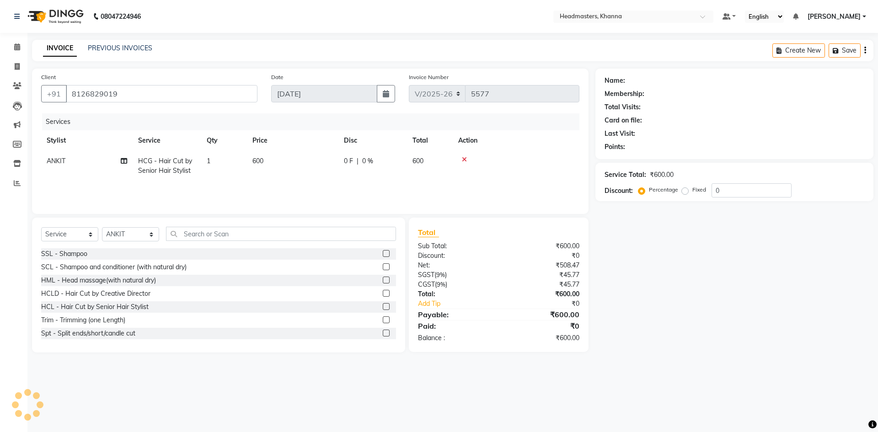
click at [138, 179] on td "HCG - Hair Cut by Senior Hair Stylist" at bounding box center [167, 166] width 69 height 30
select select "60812"
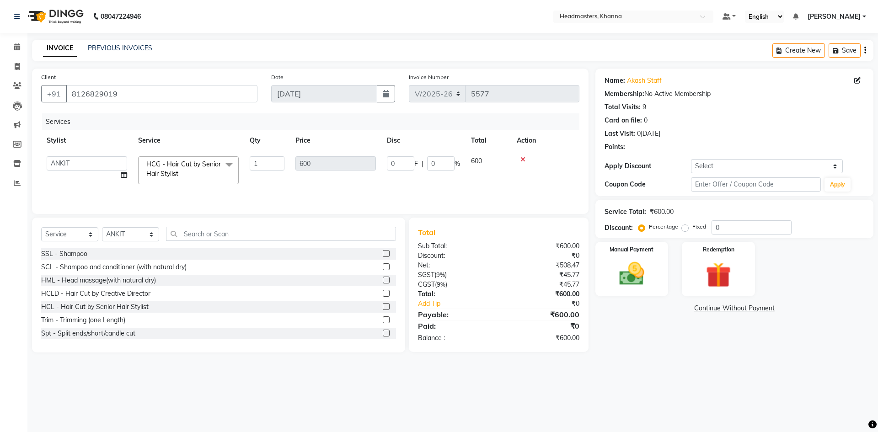
click at [165, 169] on span "HCG - Hair Cut by Senior Hair Stylist x" at bounding box center [184, 170] width 80 height 20
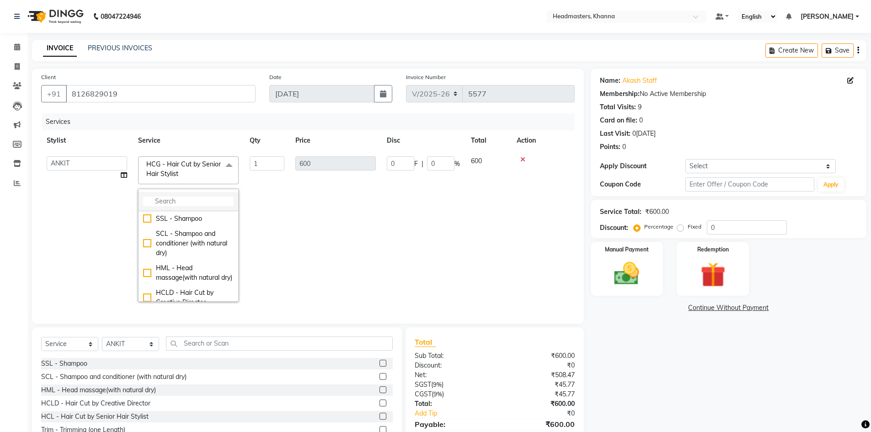
click at [171, 203] on input "multiselect-search" at bounding box center [188, 202] width 91 height 10
type input "BRD"
drag, startPoint x: 180, startPoint y: 215, endPoint x: 220, endPoint y: 213, distance: 40.7
click at [181, 215] on div "BRD - [PERSON_NAME]" at bounding box center [188, 219] width 91 height 10
checkbox input "true"
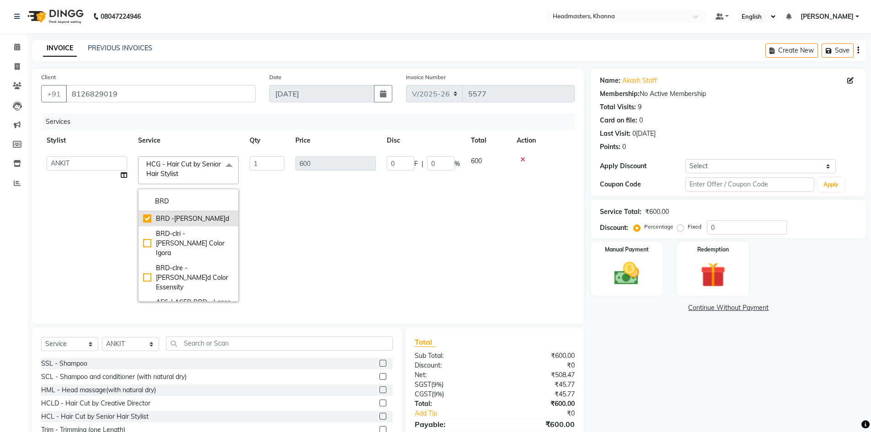
type input "400"
drag, startPoint x: 323, startPoint y: 201, endPoint x: 421, endPoint y: 170, distance: 102.2
click at [326, 201] on td "400" at bounding box center [335, 229] width 91 height 156
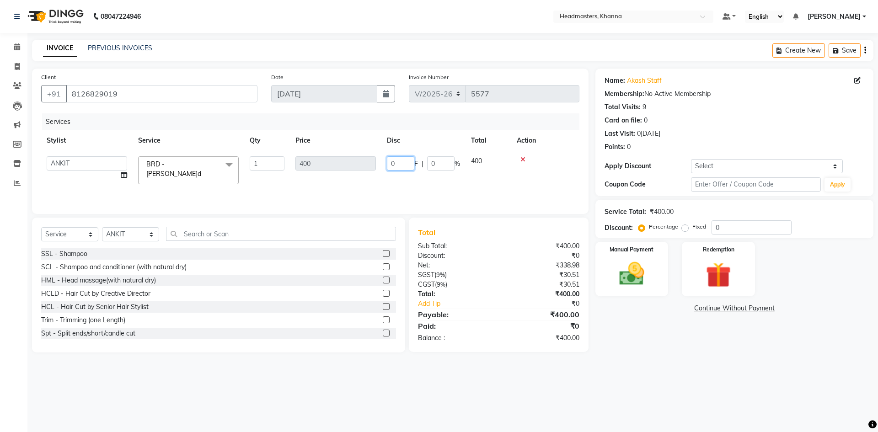
click at [395, 162] on input "0" at bounding box center [400, 163] width 27 height 14
click at [775, 166] on select "Select Coupon → Pending Payment Coupon → Wrong Job Card Coupon → Complimentary …" at bounding box center [767, 166] width 152 height 14
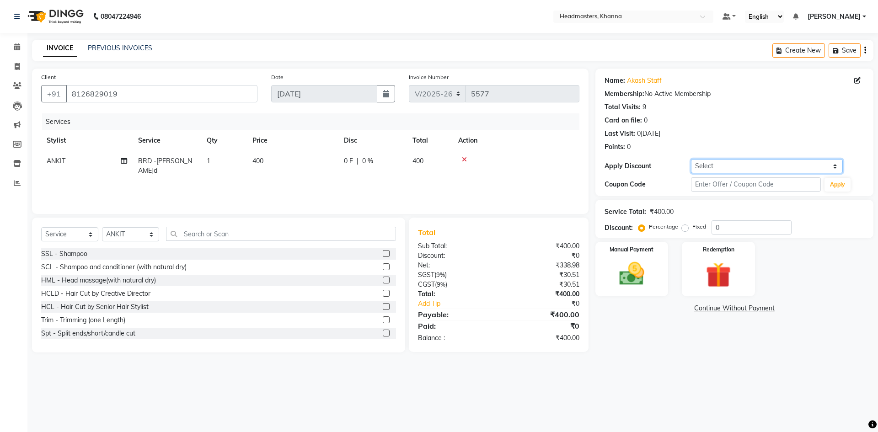
select select "7: Object"
click at [691, 159] on select "Select Coupon → Pending Payment Coupon → Wrong Job Card Coupon → Complimentary …" at bounding box center [767, 166] width 152 height 14
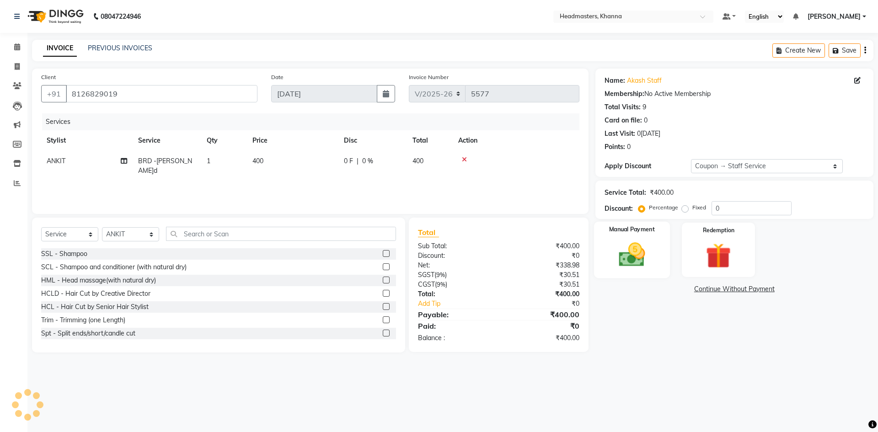
click at [633, 256] on img at bounding box center [631, 255] width 43 height 30
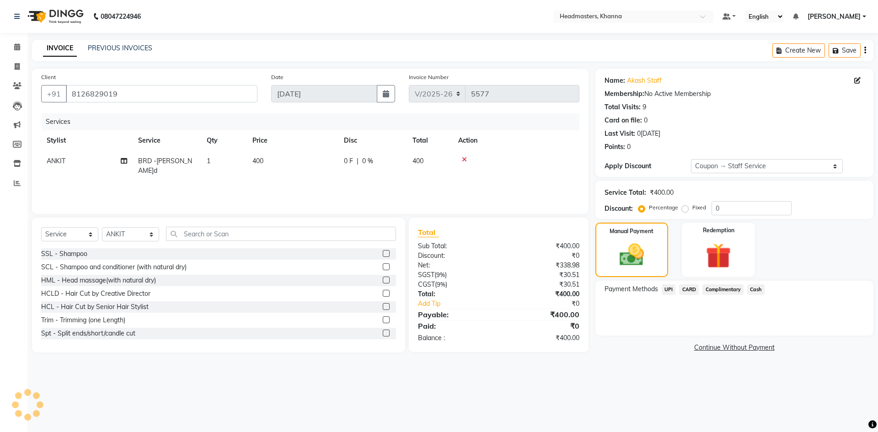
type input "100"
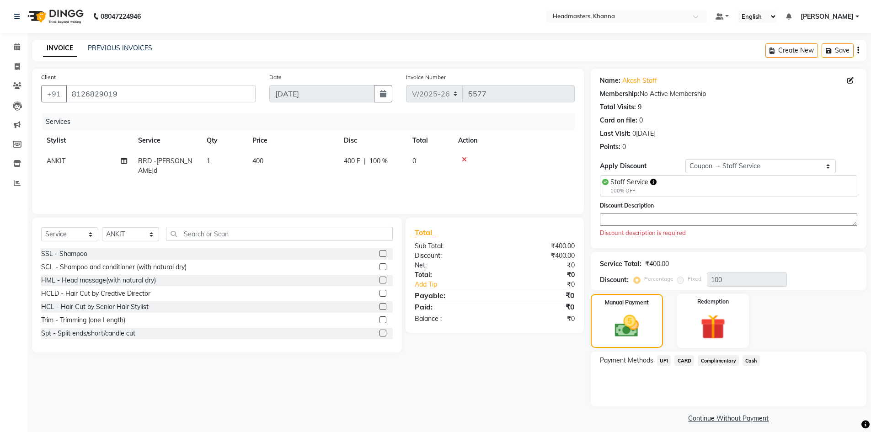
click at [618, 221] on textarea at bounding box center [728, 219] width 257 height 12
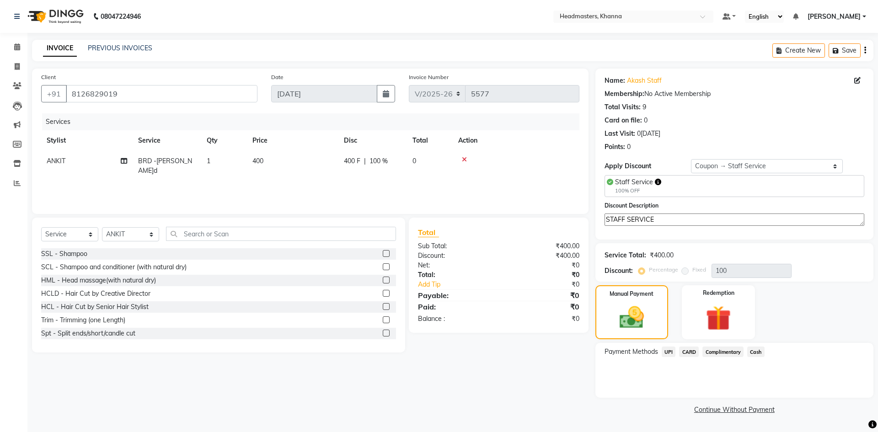
type textarea "STAFF SERVICE"
click at [718, 346] on div "Payment Methods UPI CARD Complimentary Cash" at bounding box center [734, 370] width 278 height 55
click at [726, 353] on span "Complimentary" at bounding box center [722, 352] width 41 height 11
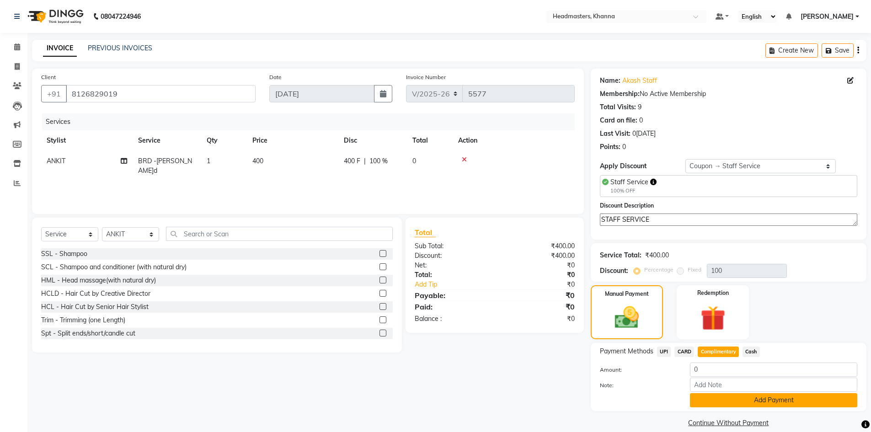
click at [736, 398] on button "Add Payment" at bounding box center [773, 400] width 167 height 14
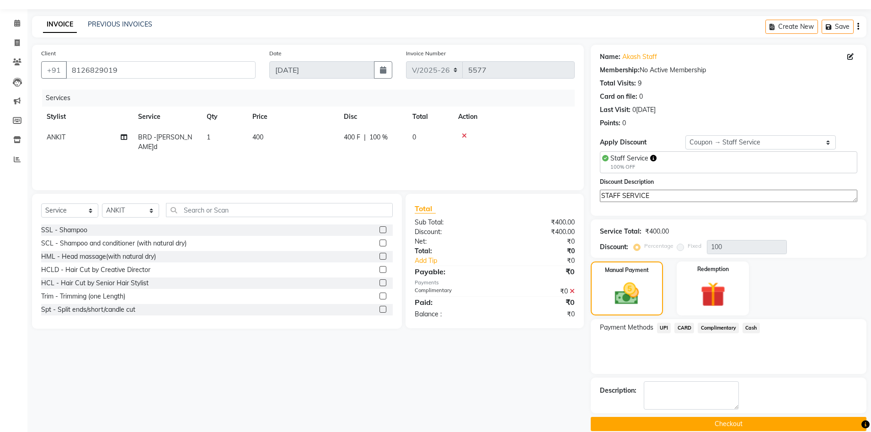
scroll to position [37, 0]
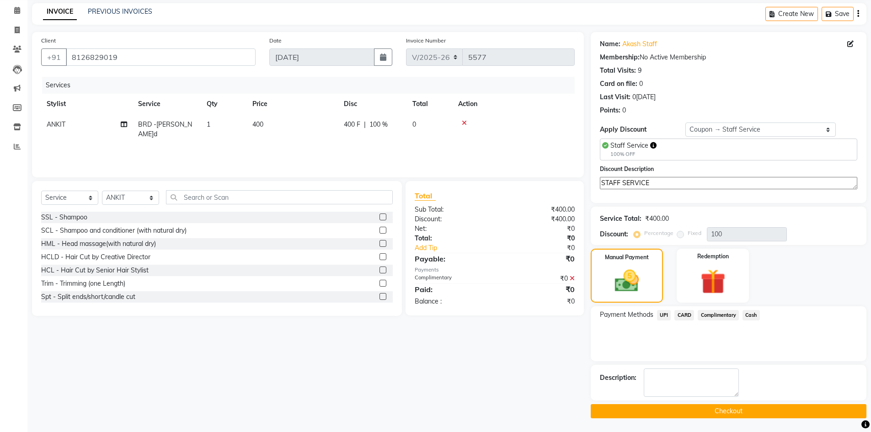
click at [733, 411] on button "Checkout" at bounding box center [729, 411] width 276 height 14
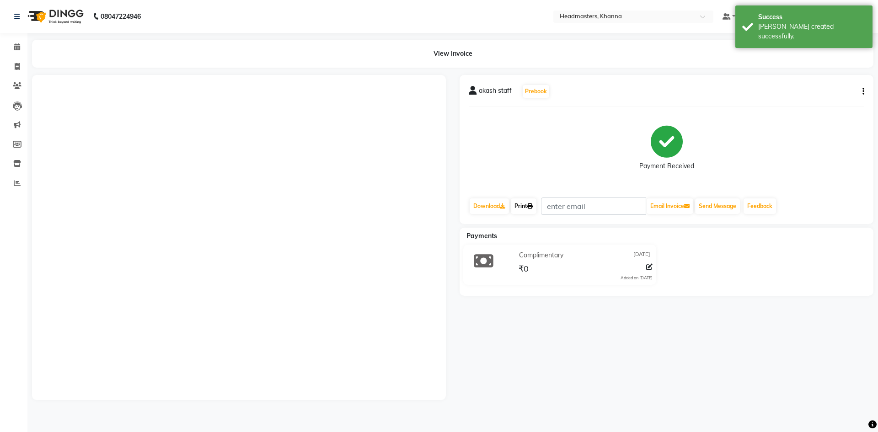
click at [528, 205] on link "Print" at bounding box center [524, 206] width 26 height 16
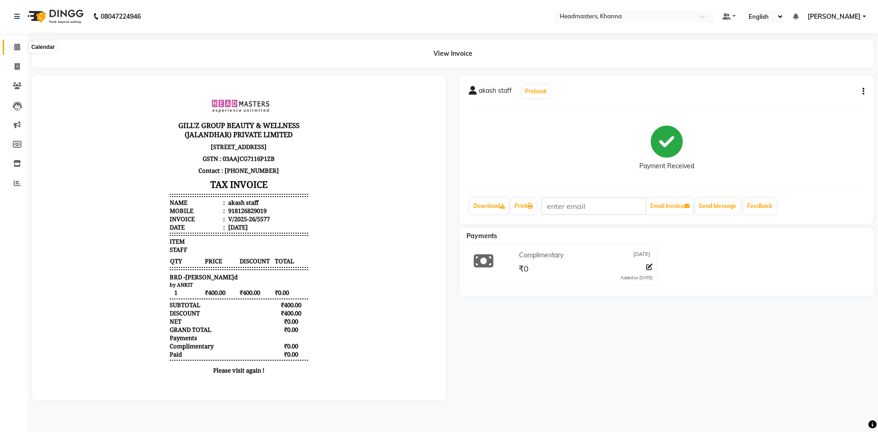
click at [14, 44] on icon at bounding box center [17, 46] width 6 height 7
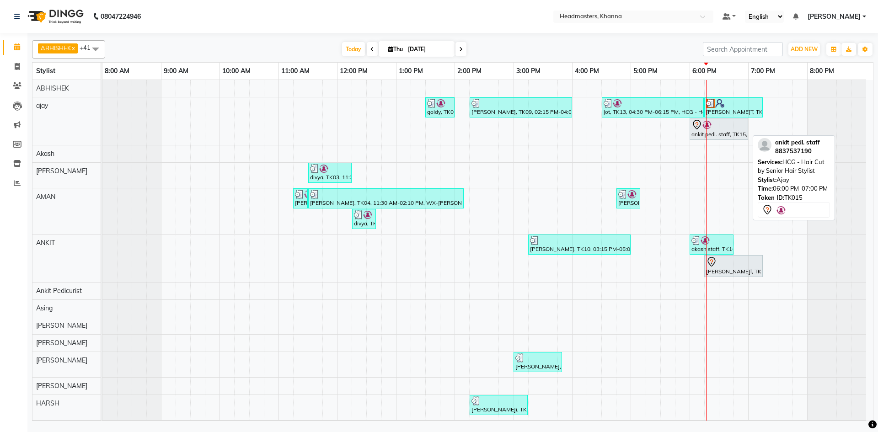
click at [700, 138] on div "ankit pedi. staff, TK15, 06:00 PM-07:00 PM, HCG - Hair Cut by Senior Hair Styli…" at bounding box center [718, 128] width 57 height 19
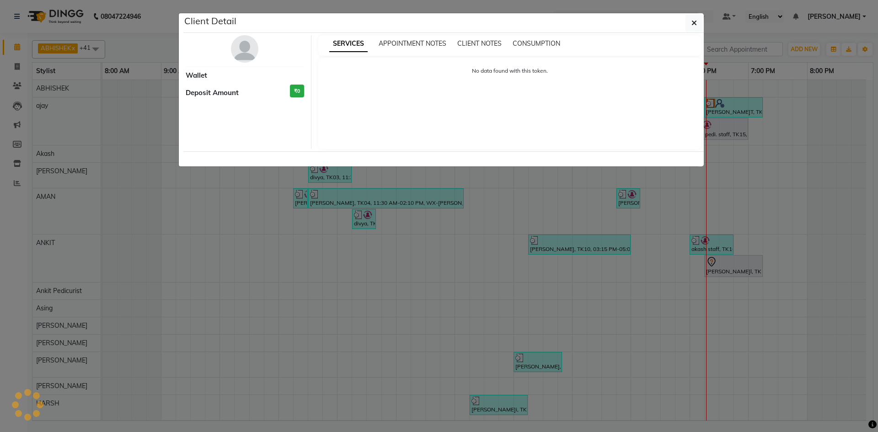
select select "7"
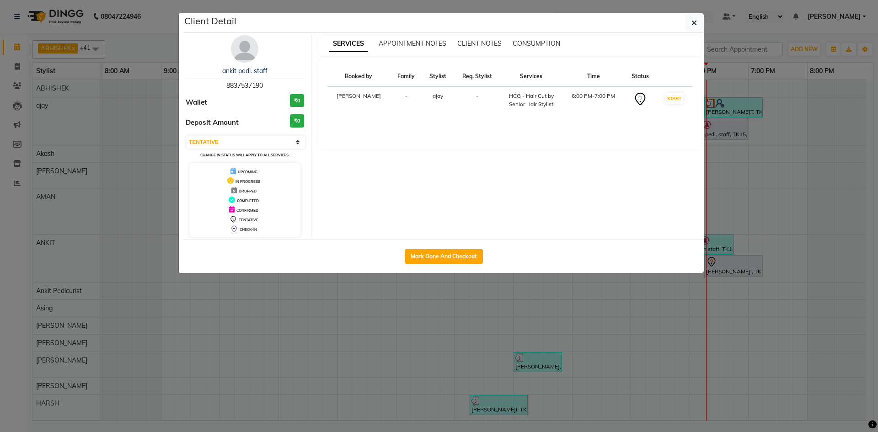
click at [418, 247] on div "Mark Done And Checkout" at bounding box center [443, 256] width 520 height 33
click at [418, 251] on button "Mark Done And Checkout" at bounding box center [444, 256] width 78 height 15
select select "service"
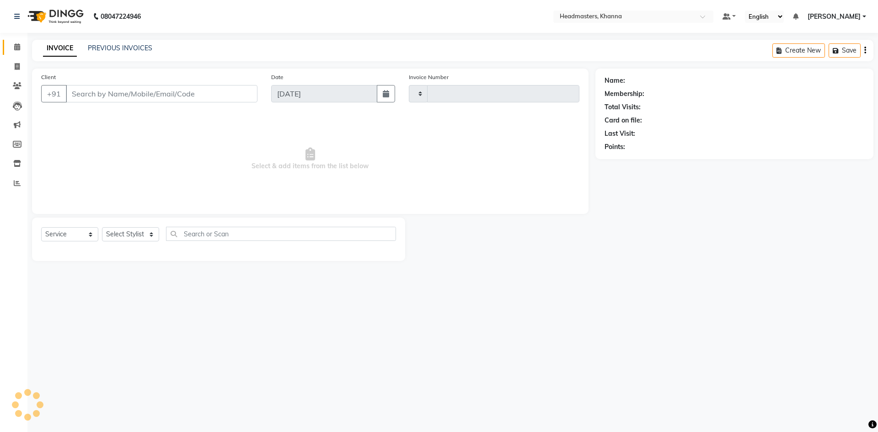
type input "5578"
select select "7138"
type input "8837537190"
select select "60819"
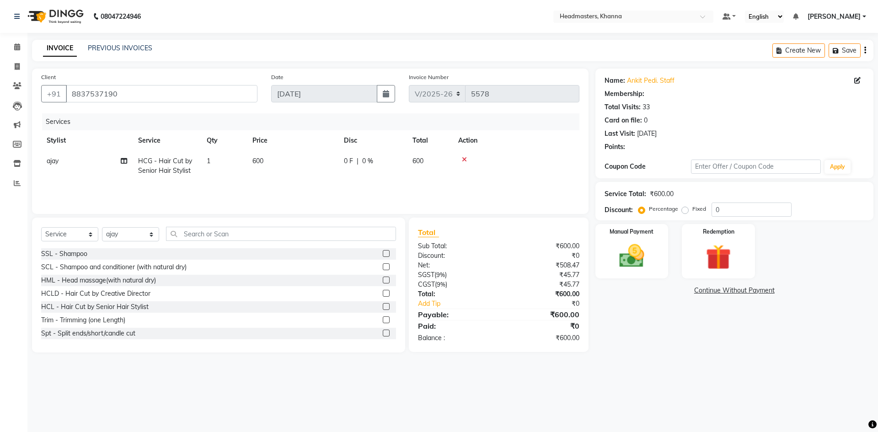
click at [140, 187] on div "Services Stylist Service Qty Price Disc Total Action ajay HCG - Hair Cut by Sen…" at bounding box center [310, 158] width 538 height 91
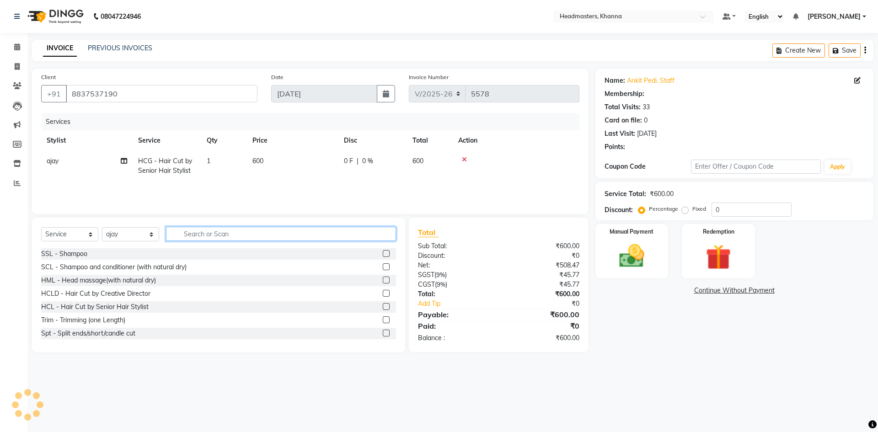
click at [206, 235] on input "text" at bounding box center [281, 234] width 230 height 14
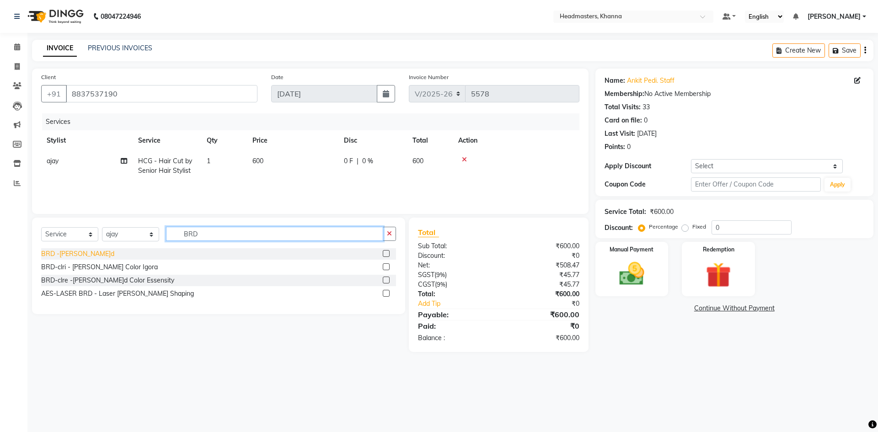
type input "BRD"
click at [73, 253] on div "BRD - [PERSON_NAME]" at bounding box center [77, 254] width 73 height 10
checkbox input "false"
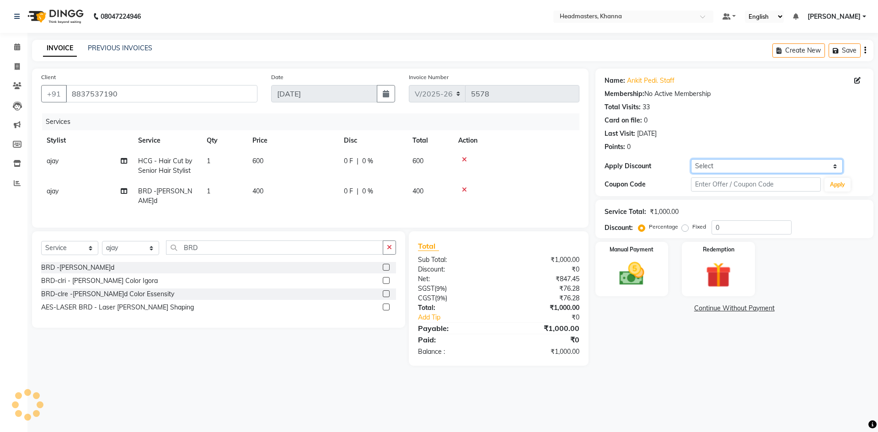
click at [750, 169] on select "Select Coupon → Pending Payment Coupon → Wrong Job Card Coupon → Complimentary …" at bounding box center [767, 166] width 152 height 14
select select "7: Object"
click at [691, 159] on select "Select Coupon → Pending Payment Coupon → Wrong Job Card Coupon → Complimentary …" at bounding box center [767, 166] width 152 height 14
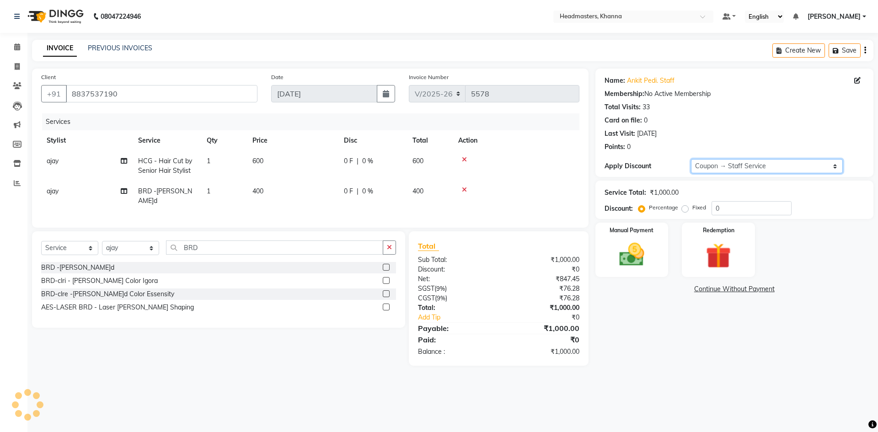
type input "100"
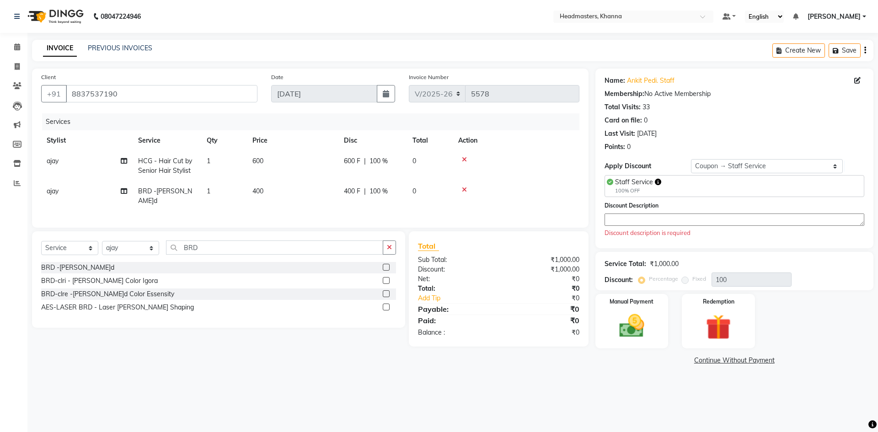
click at [611, 219] on textarea at bounding box center [734, 219] width 260 height 12
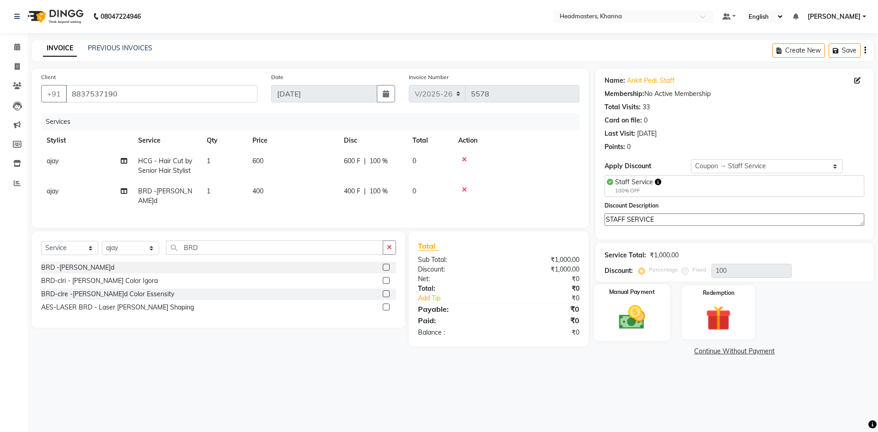
type textarea "STAFF SERVICE"
click at [654, 310] on div "Manual Payment" at bounding box center [631, 312] width 76 height 56
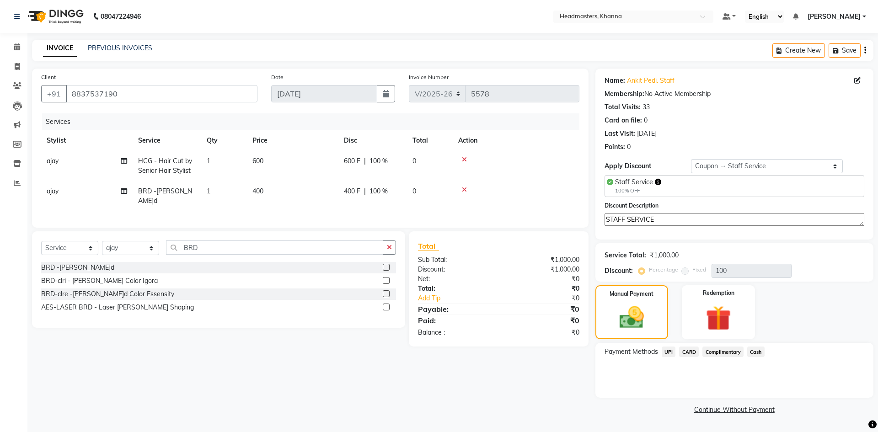
click at [727, 354] on span "Complimentary" at bounding box center [722, 352] width 41 height 11
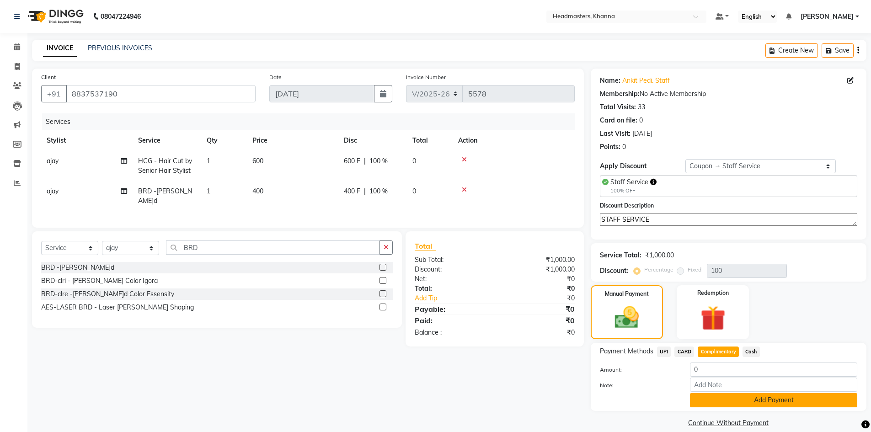
click at [745, 400] on button "Add Payment" at bounding box center [773, 400] width 167 height 14
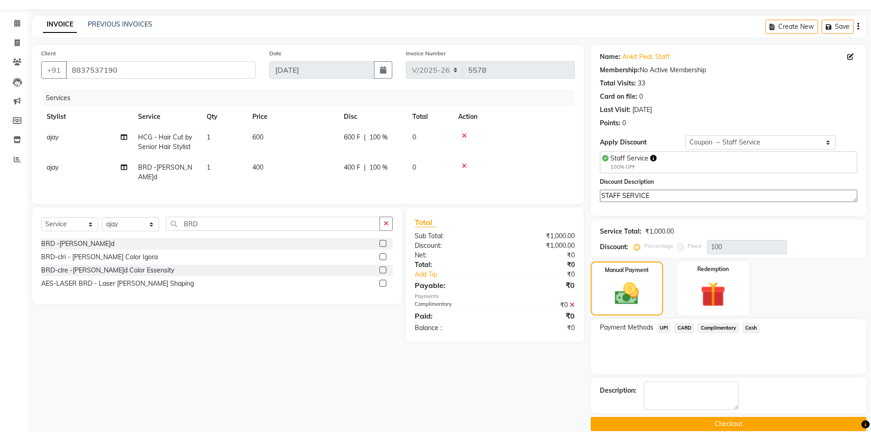
scroll to position [37, 0]
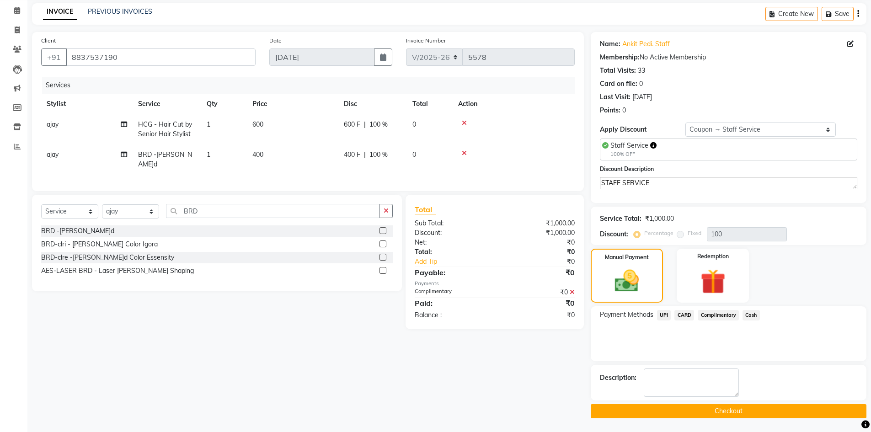
click at [728, 412] on button "Checkout" at bounding box center [729, 411] width 276 height 14
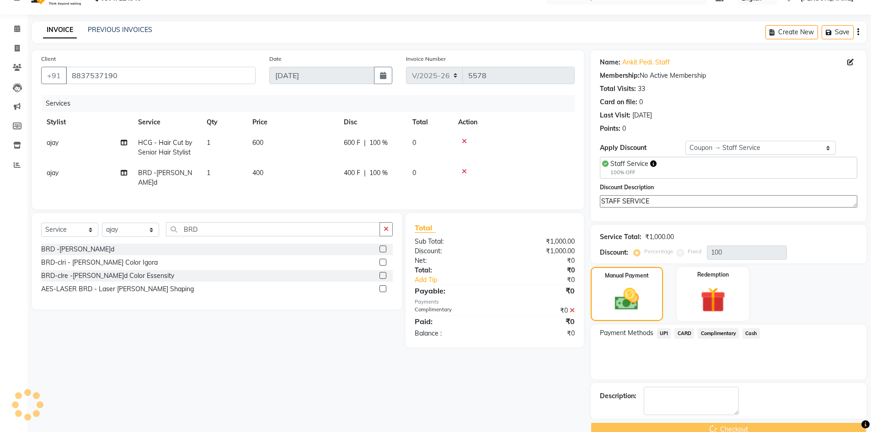
scroll to position [0, 0]
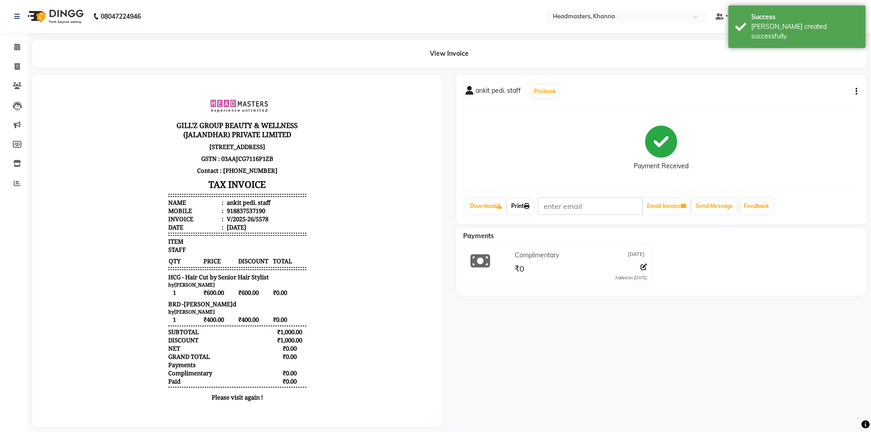
click at [519, 203] on link "Print" at bounding box center [520, 206] width 26 height 16
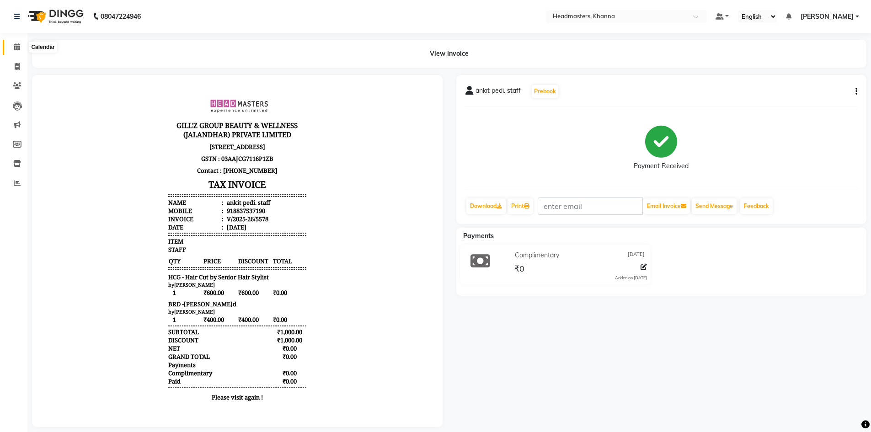
click at [20, 47] on icon at bounding box center [17, 46] width 6 height 7
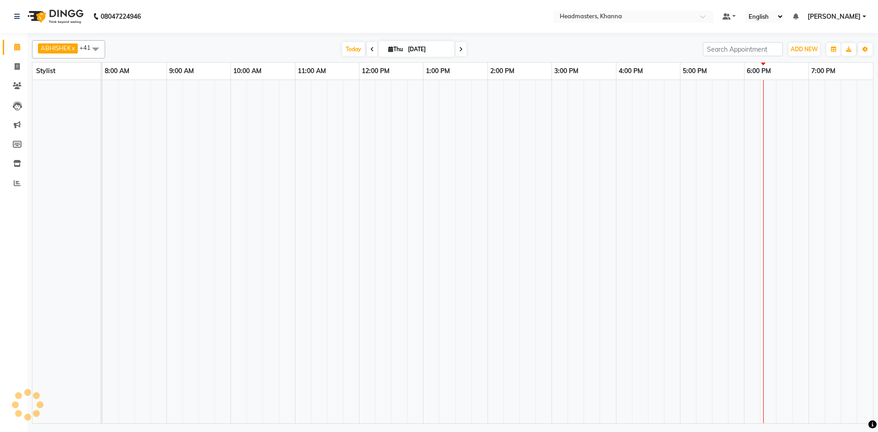
click at [461, 236] on td at bounding box center [463, 251] width 16 height 343
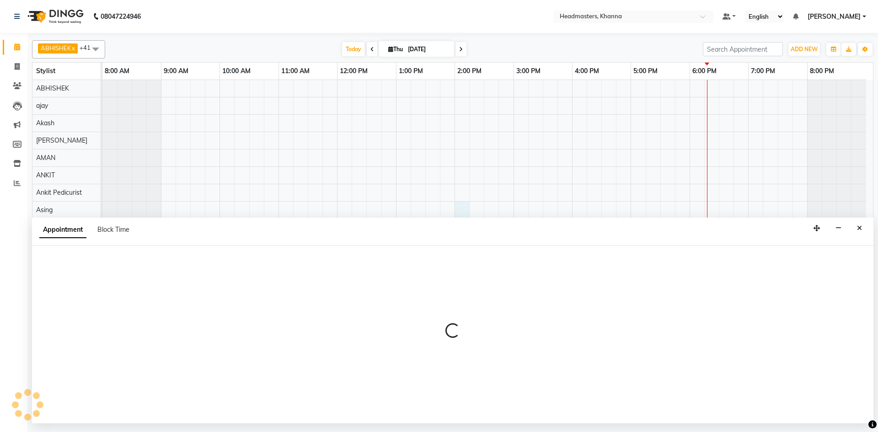
click at [93, 263] on div at bounding box center [452, 334] width 841 height 177
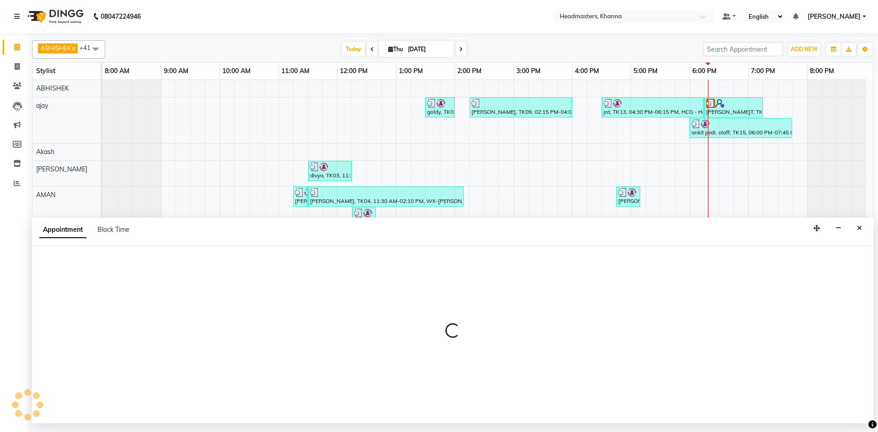
select select "63194"
select select "840"
select select "tentative"
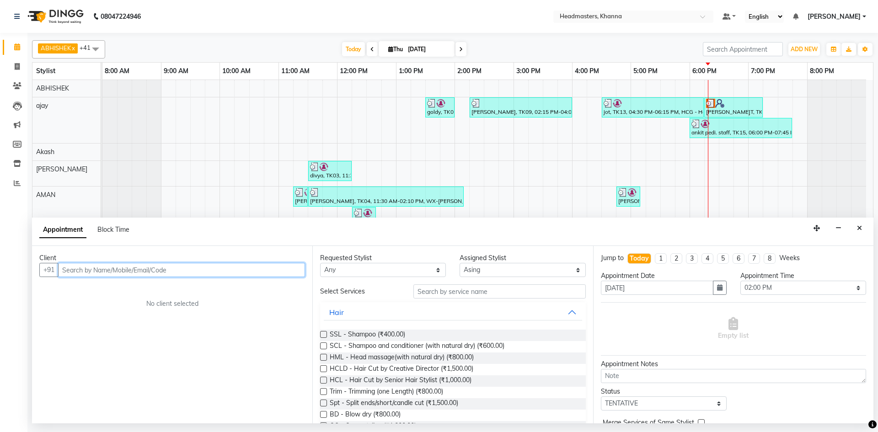
click at [102, 270] on input "text" at bounding box center [181, 270] width 247 height 14
click at [121, 294] on div "Client +91 8219279151 Add Client No client selected" at bounding box center [172, 334] width 280 height 177
click at [139, 267] on input "8219279151" at bounding box center [162, 270] width 209 height 14
click at [139, 268] on input "8219279151" at bounding box center [162, 270] width 209 height 14
click at [112, 270] on input "8219279151" at bounding box center [162, 270] width 209 height 14
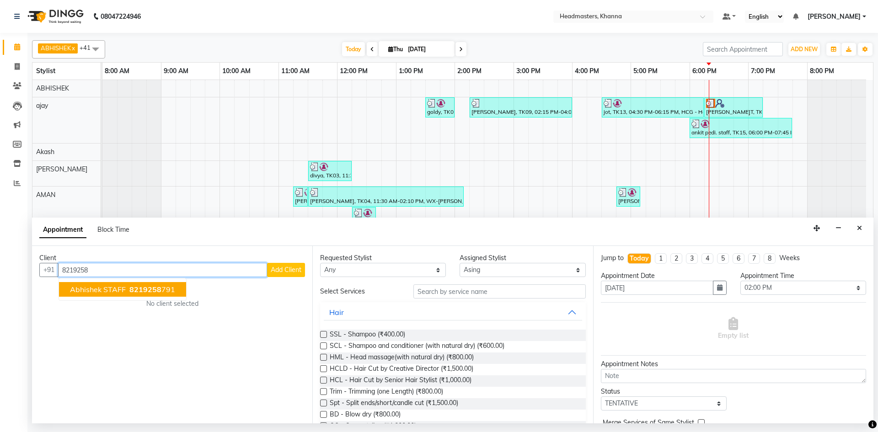
click at [130, 292] on span "8219258" at bounding box center [145, 289] width 32 height 9
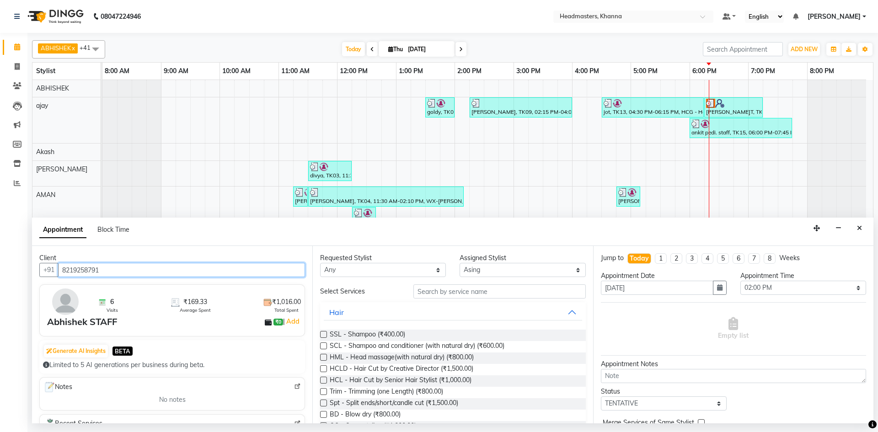
type input "8219258791"
click at [507, 271] on select "Select ABHISHEK ajay Akash AKHIL AMAN AMAN (NAILS) ANKIT Ankit Pedicurist Asing…" at bounding box center [522, 270] width 126 height 14
click at [459, 263] on select "Select ABHISHEK ajay Akash AKHIL AMAN AMAN (NAILS) ANKIT Ankit Pedicurist Asing…" at bounding box center [522, 270] width 126 height 14
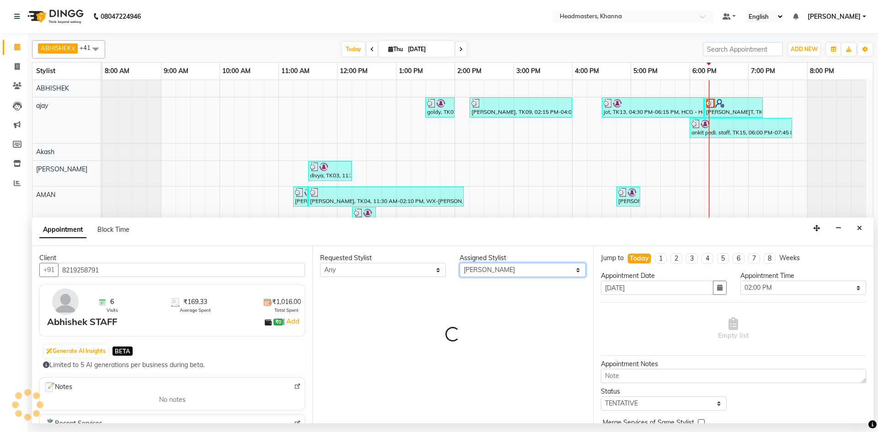
click at [496, 268] on select "Select ABHISHEK ajay Akash AKHIL AMAN AMAN (NAILS) ANKIT Ankit Pedicurist Asing…" at bounding box center [522, 270] width 126 height 14
select select "60833"
click at [487, 272] on select "Select ABHISHEK ajay Akash AKHIL AMAN AMAN (NAILS) ANKIT Ankit Pedicurist Asing…" at bounding box center [522, 270] width 126 height 14
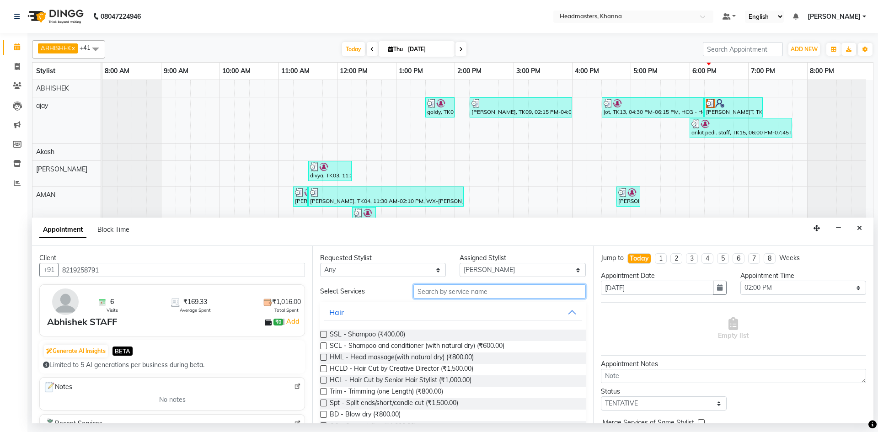
click at [432, 294] on input "text" at bounding box center [499, 291] width 172 height 14
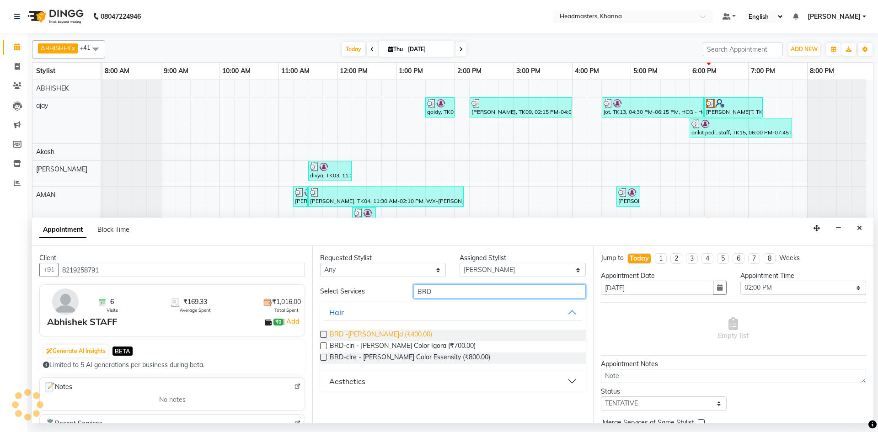
type input "BRD"
click at [373, 335] on span "BRD - Beard (₹400.00)" at bounding box center [381, 335] width 102 height 11
checkbox input "false"
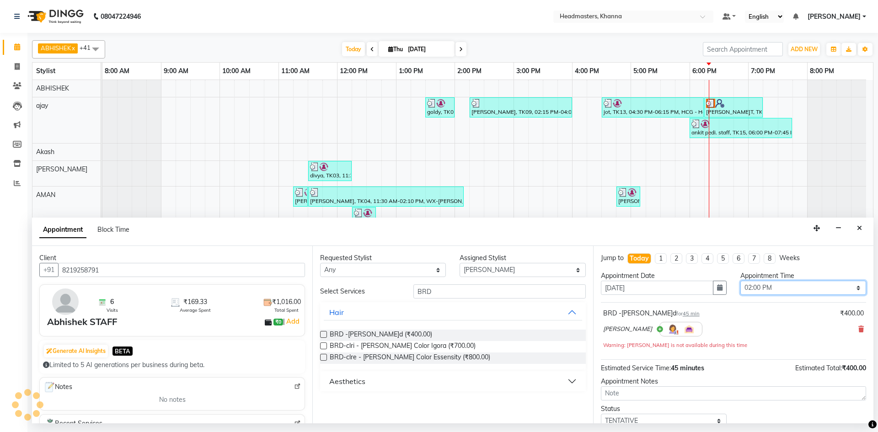
click at [788, 285] on select "Select 09:00 AM 09:15 AM 09:30 AM 09:45 AM 10:00 AM 10:15 AM 10:30 AM 10:45 AM …" at bounding box center [803, 288] width 126 height 14
click at [763, 292] on select "Select 09:00 AM 09:15 AM 09:30 AM 09:45 AM 10:00 AM 10:15 AM 10:30 AM 10:45 AM …" at bounding box center [803, 288] width 126 height 14
select select "1110"
click at [740, 281] on select "Select 09:00 AM 09:15 AM 09:30 AM 09:45 AM 10:00 AM 10:15 AM 10:30 AM 10:45 AM …" at bounding box center [803, 288] width 126 height 14
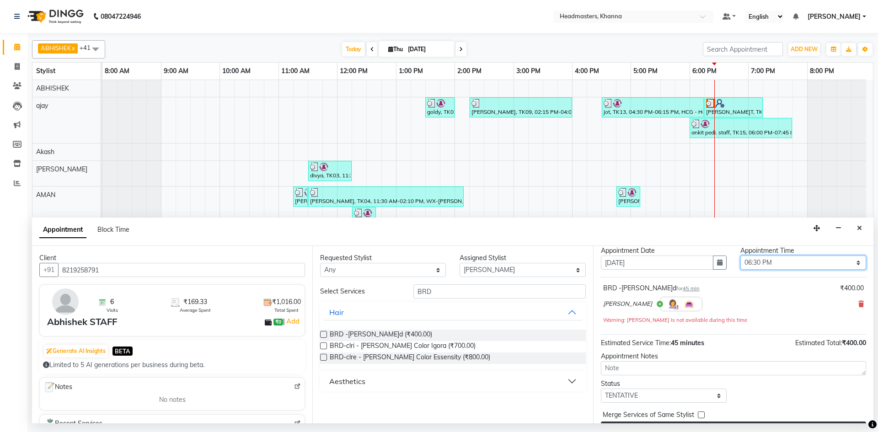
scroll to position [47, 0]
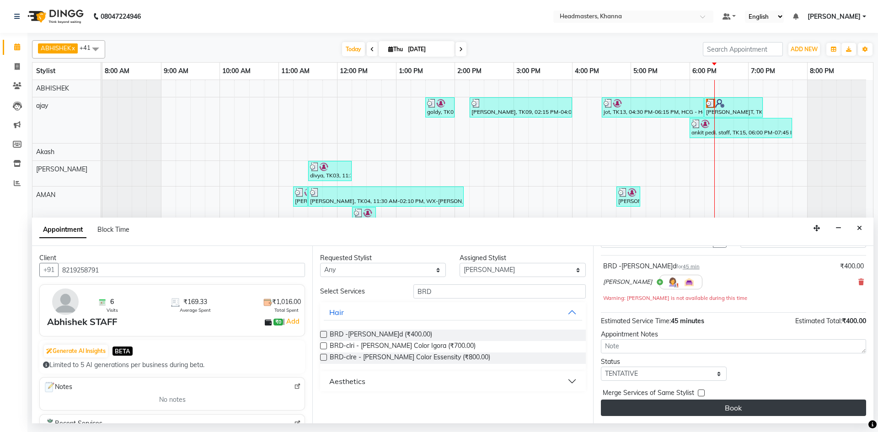
click at [751, 410] on button "Book" at bounding box center [733, 408] width 265 height 16
